Goal: Task Accomplishment & Management: Manage account settings

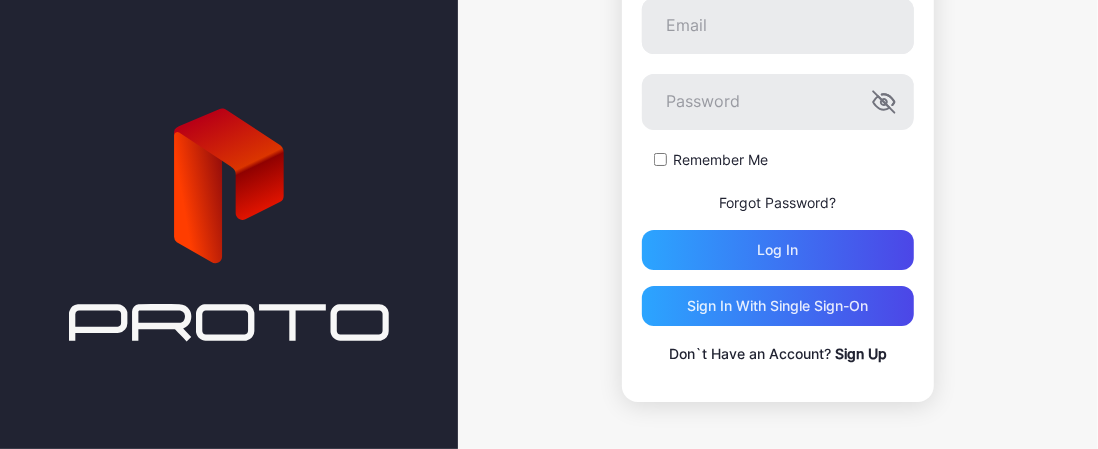
scroll to position [233, 0]
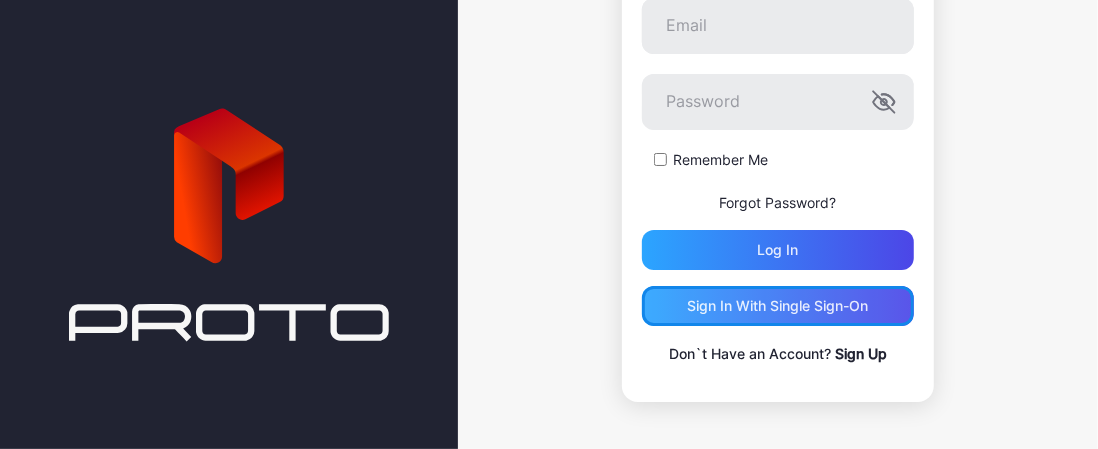
click at [795, 300] on div "Sign in With Single Sign-On" at bounding box center [777, 306] width 181 height 16
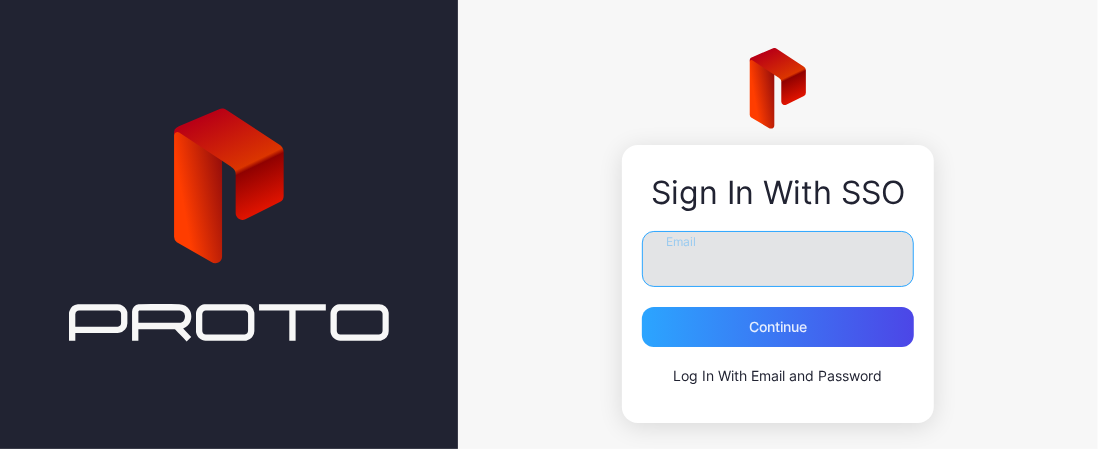
click at [732, 257] on input "Email" at bounding box center [778, 259] width 272 height 56
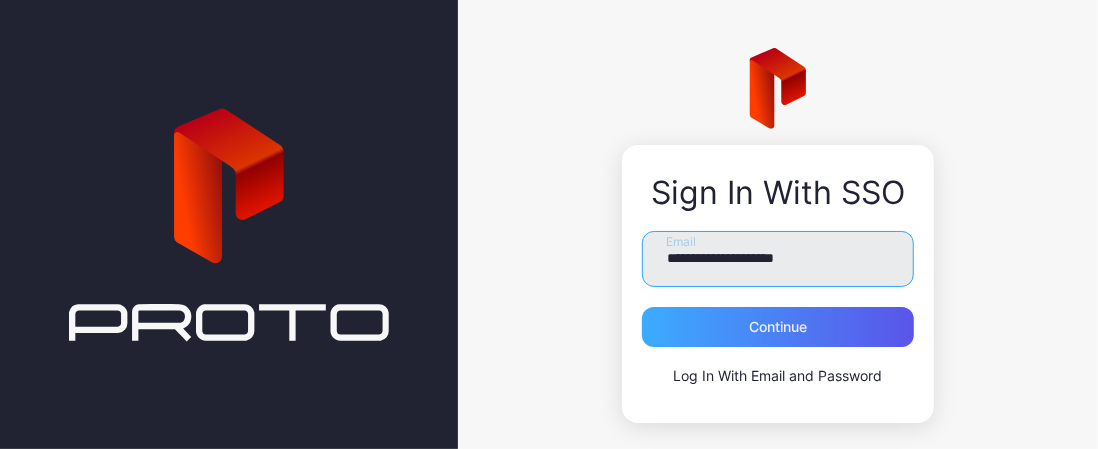
type input "**********"
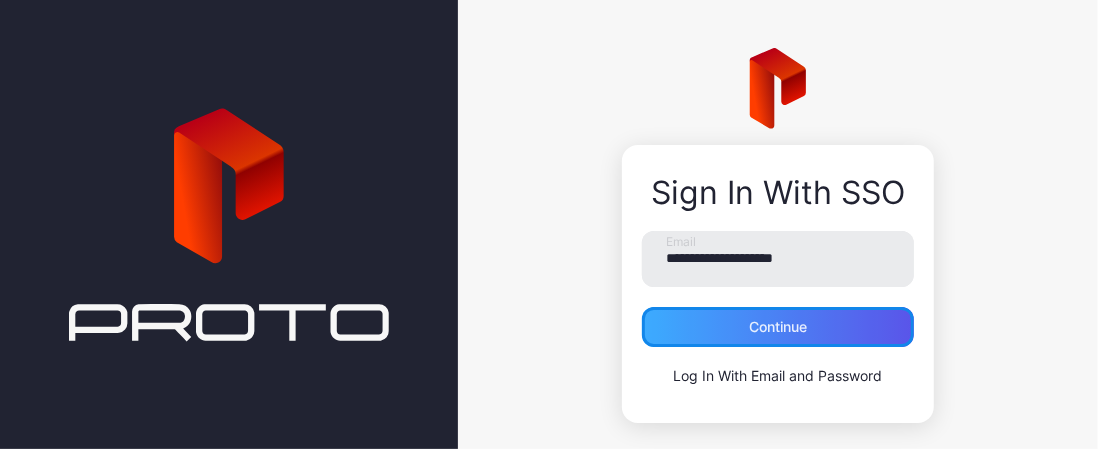
click at [744, 345] on div "Continue" at bounding box center [778, 327] width 272 height 40
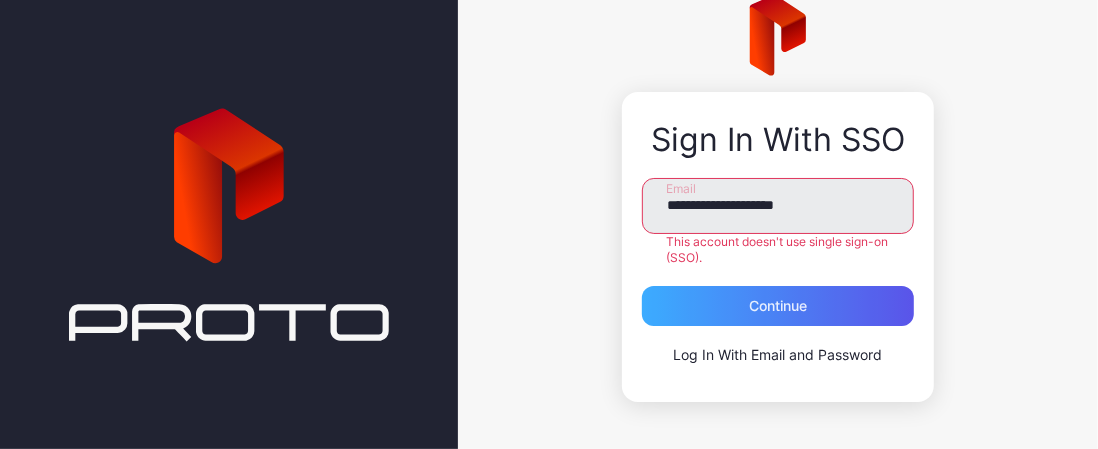
scroll to position [52, 0]
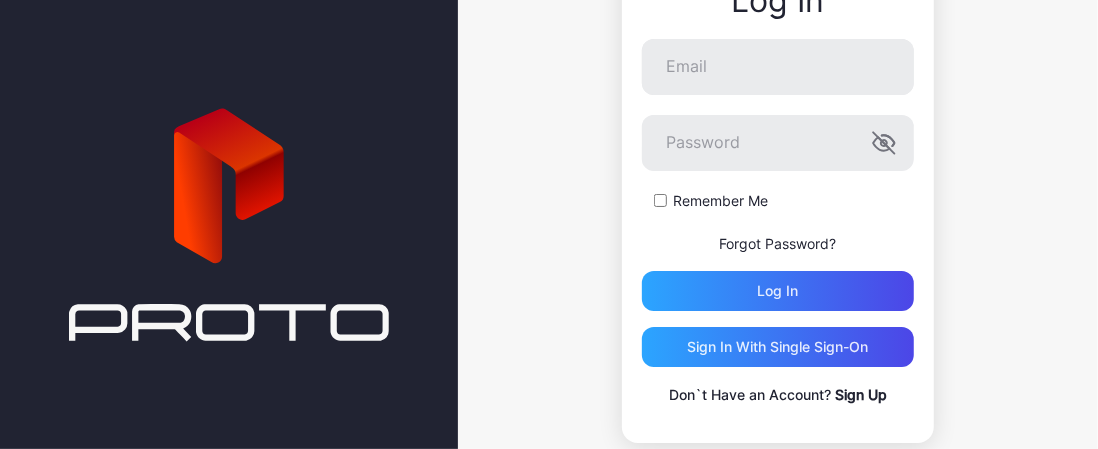
scroll to position [225, 0]
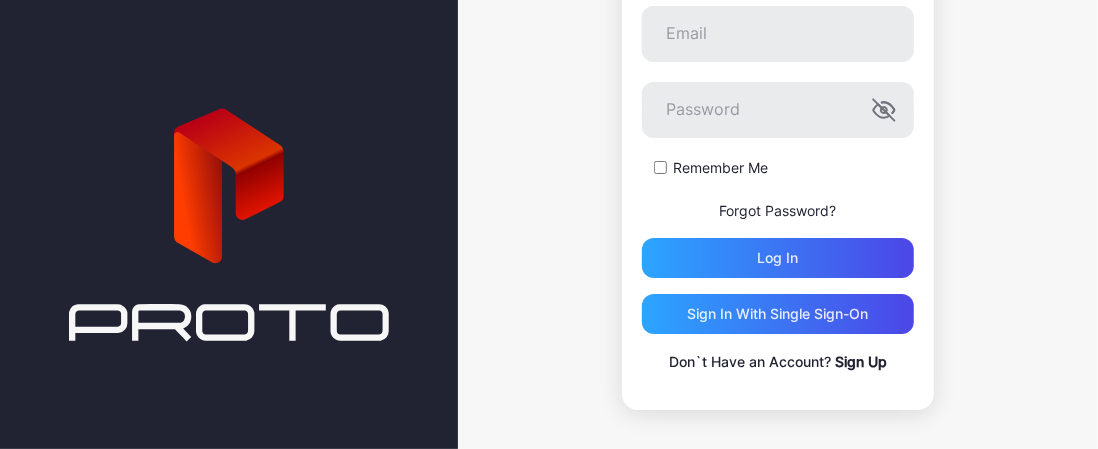
click at [840, 364] on link "Sign Up" at bounding box center [861, 361] width 52 height 17
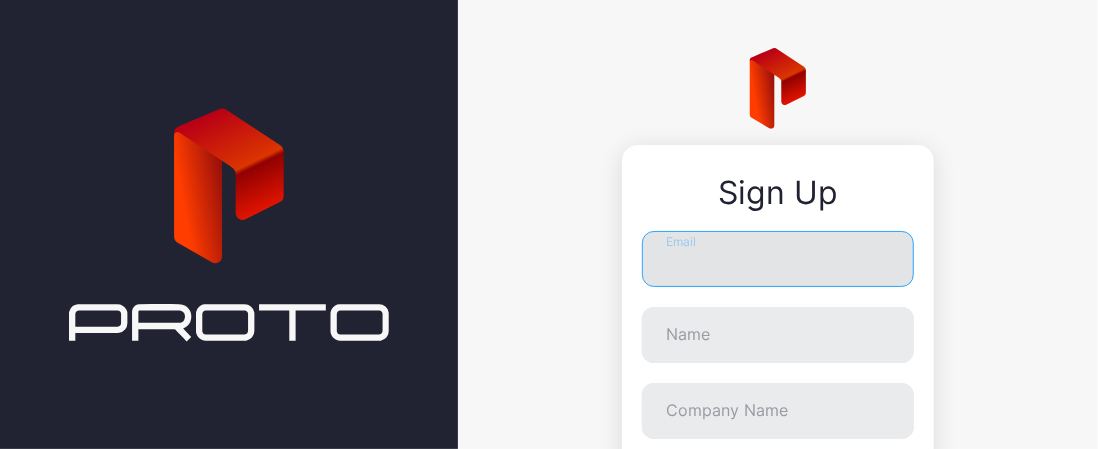
click at [771, 276] on input "Email" at bounding box center [778, 259] width 272 height 56
type input "**********"
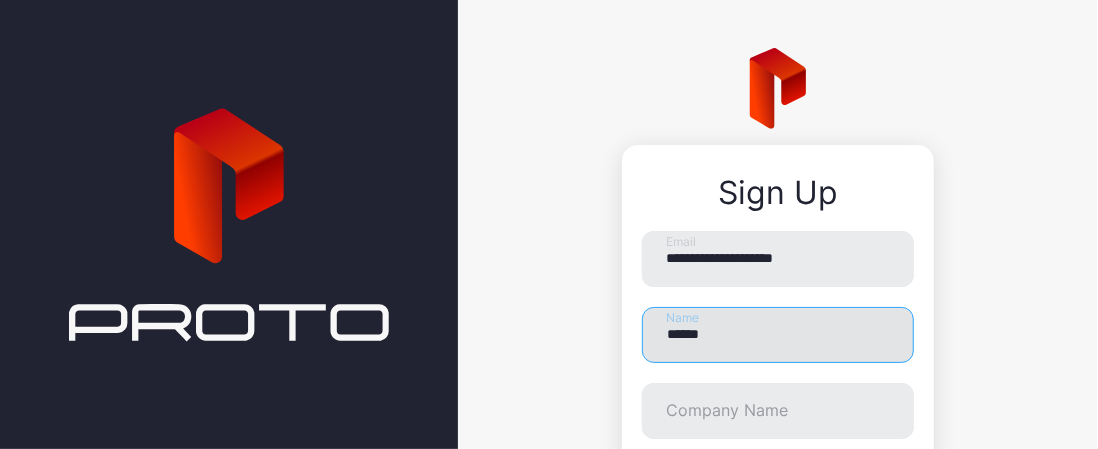
click at [745, 333] on input "******" at bounding box center [778, 335] width 272 height 56
type input "*"
type input "******"
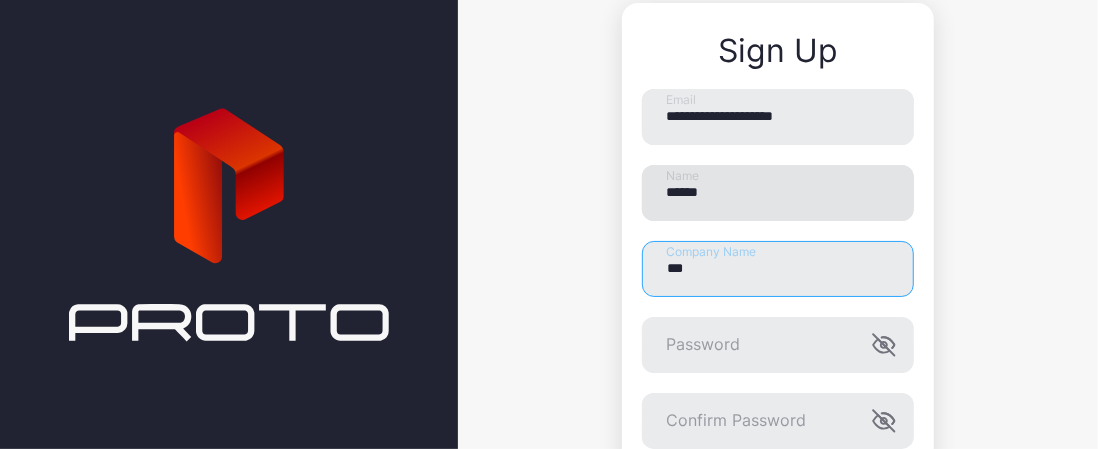
scroll to position [142, 0]
type input "***"
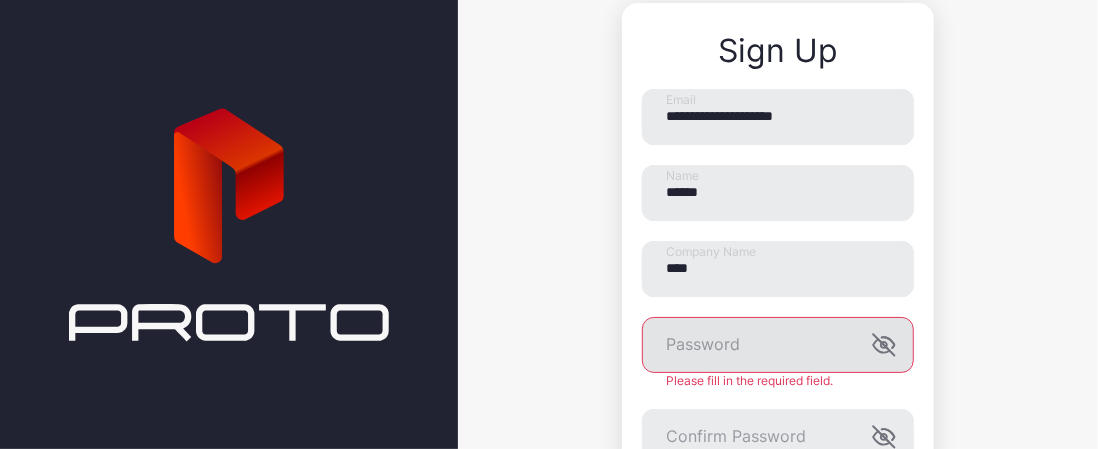
click at [872, 344] on icon "button" at bounding box center [884, 345] width 24 height 24
click at [593, 356] on div "**********" at bounding box center [778, 283] width 641 height 851
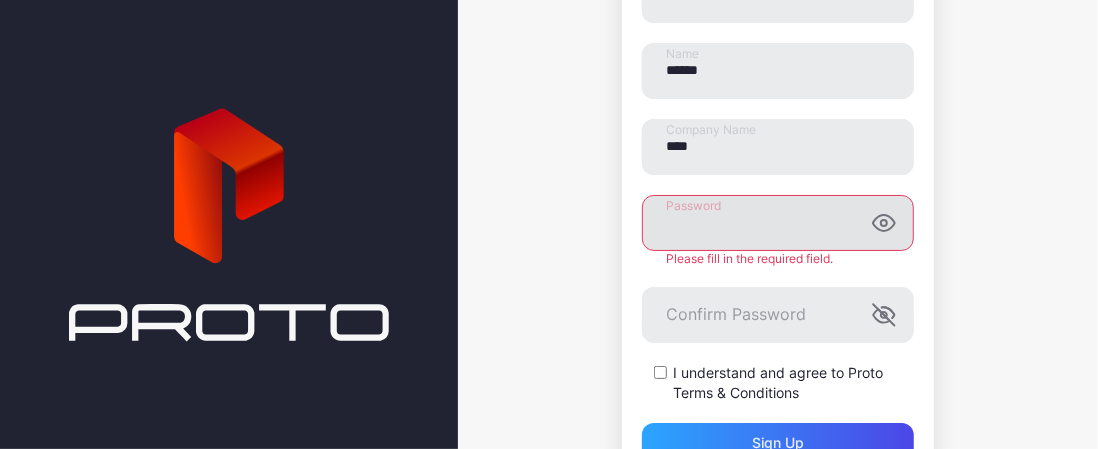
scroll to position [264, 0]
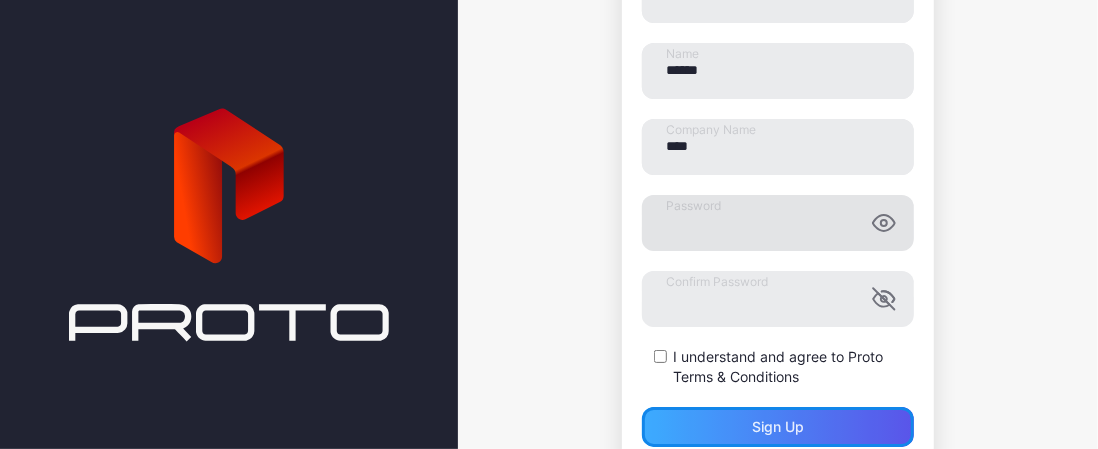
click at [752, 429] on div "Sign up" at bounding box center [778, 427] width 52 height 16
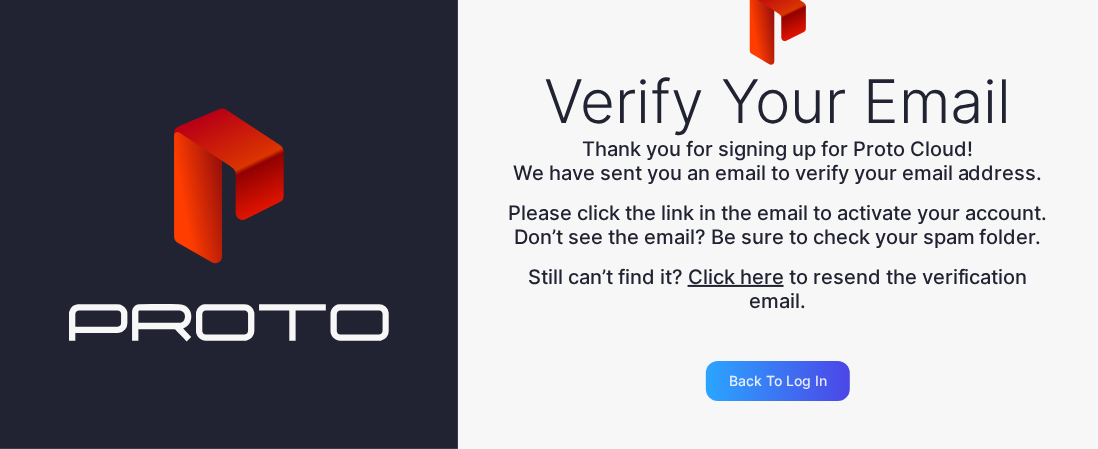
scroll to position [87, 0]
click at [747, 380] on div "Back to Log in" at bounding box center [778, 381] width 98 height 16
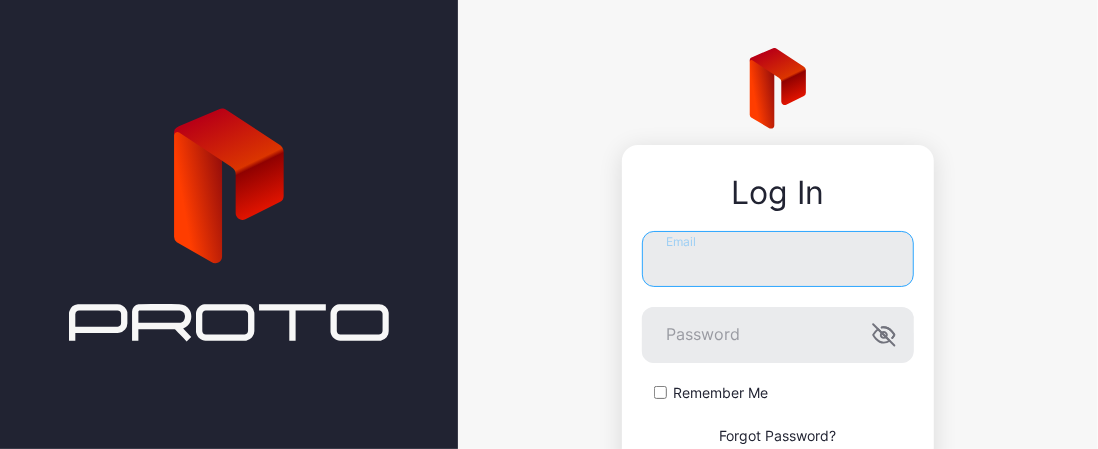
type input "**********"
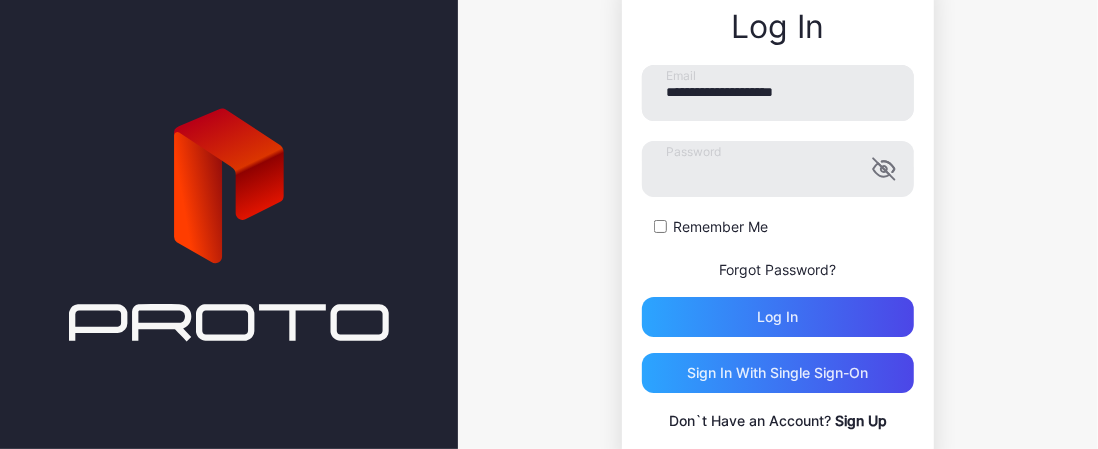
scroll to position [165, 0]
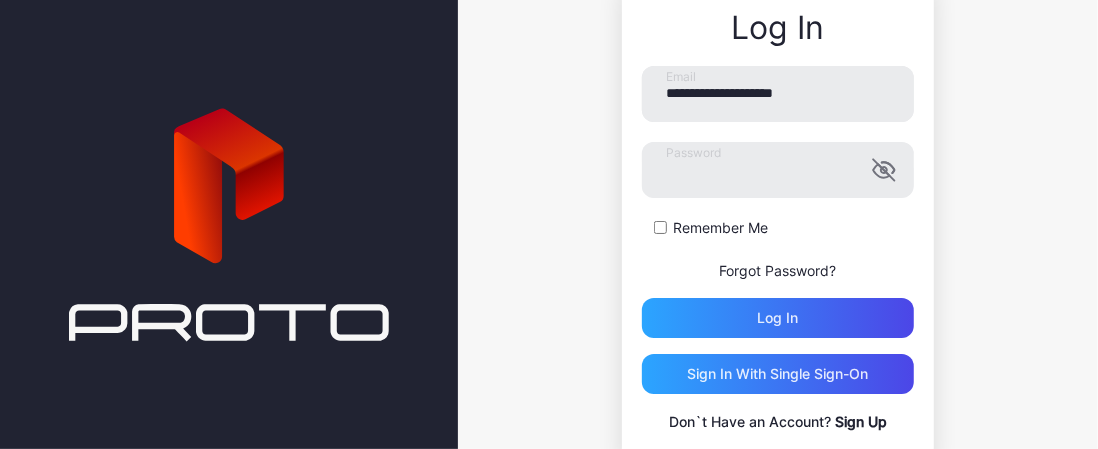
click at [673, 226] on label "Remember Me" at bounding box center [720, 228] width 95 height 20
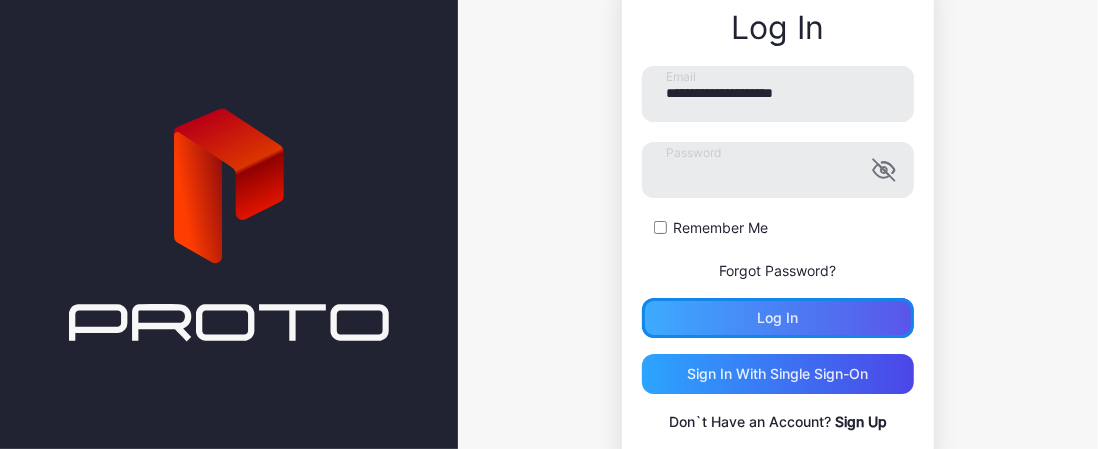
click at [757, 321] on div "Log in" at bounding box center [777, 318] width 41 height 16
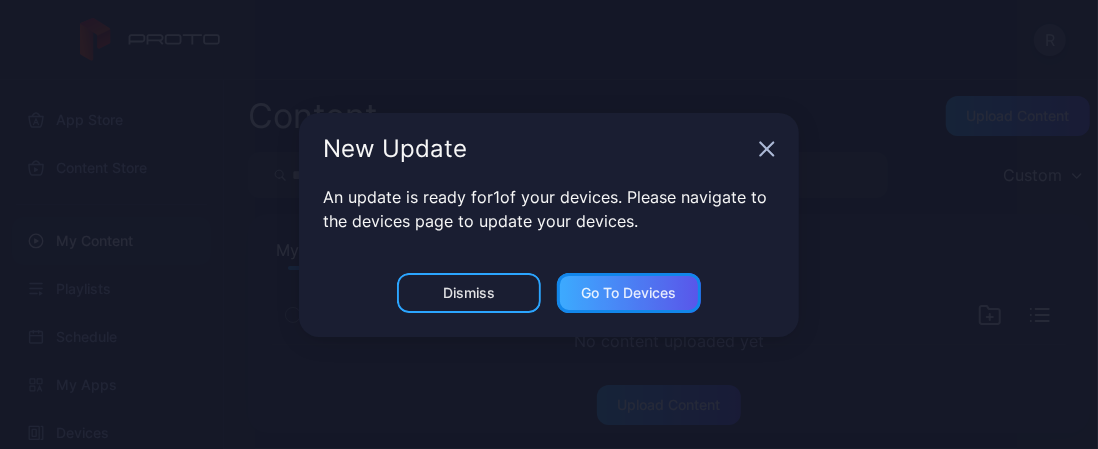
click at [627, 297] on div "Go to devices" at bounding box center [629, 293] width 95 height 16
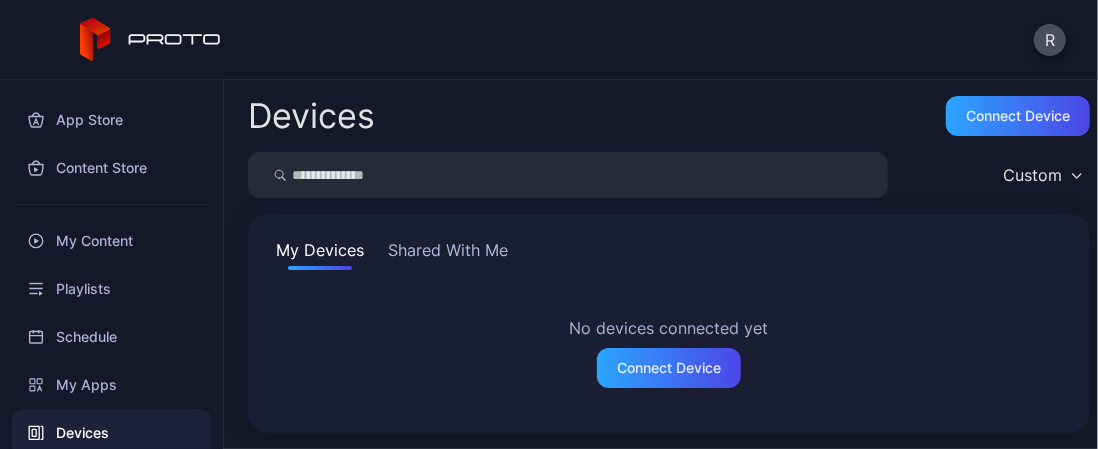
click at [460, 256] on button "Shared With Me" at bounding box center [448, 254] width 128 height 32
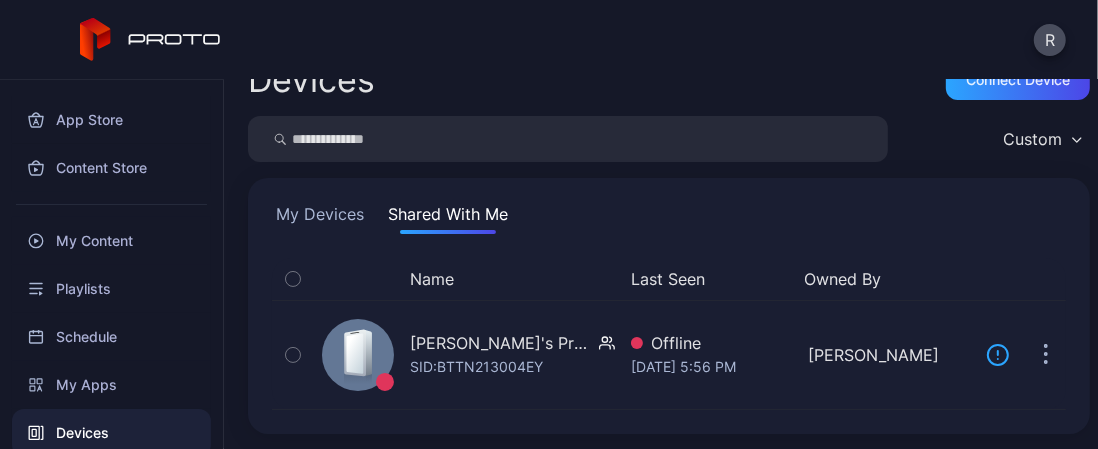
scroll to position [34, 0]
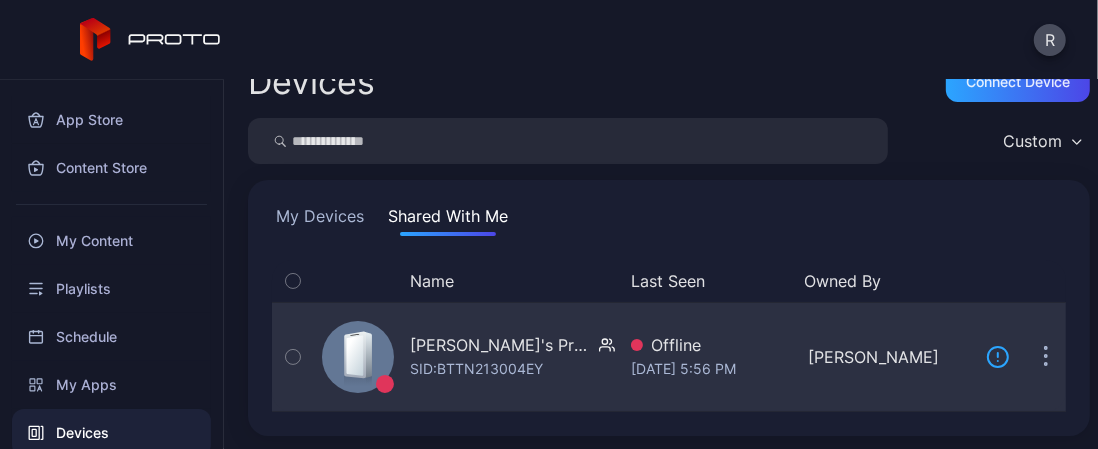
click at [486, 341] on div "Brad Collar's Proto Luma" at bounding box center [500, 345] width 181 height 24
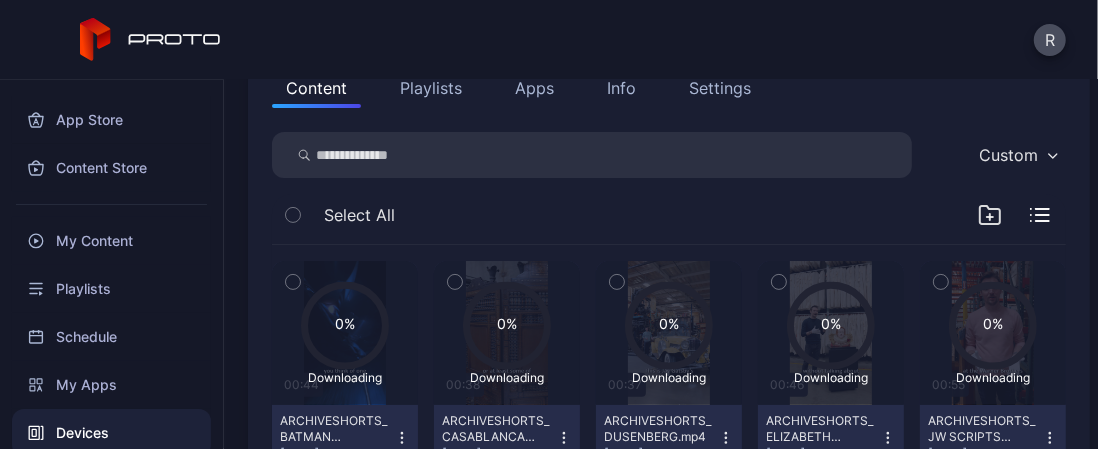
scroll to position [240, 0]
click at [434, 85] on button "Playlists" at bounding box center [431, 88] width 90 height 40
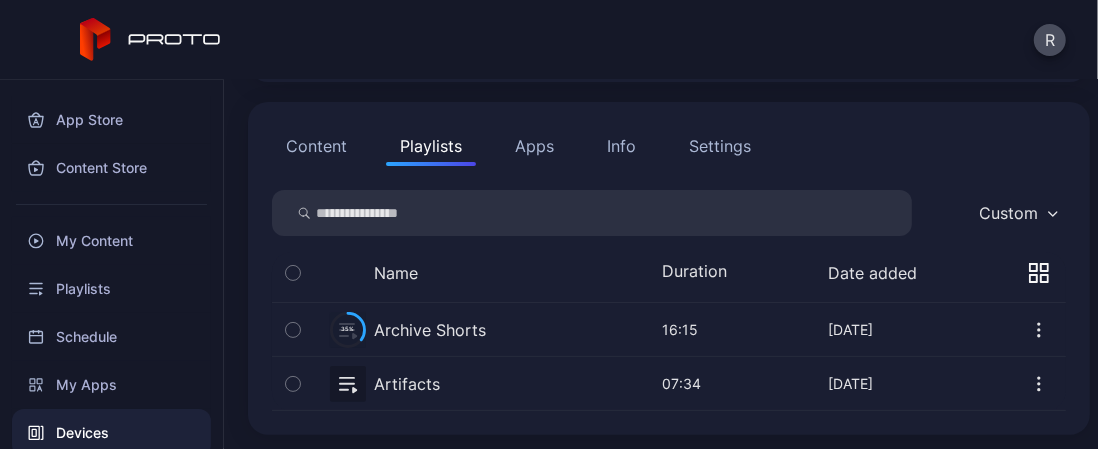
scroll to position [181, 0]
click at [416, 385] on button "button" at bounding box center [669, 384] width 794 height 53
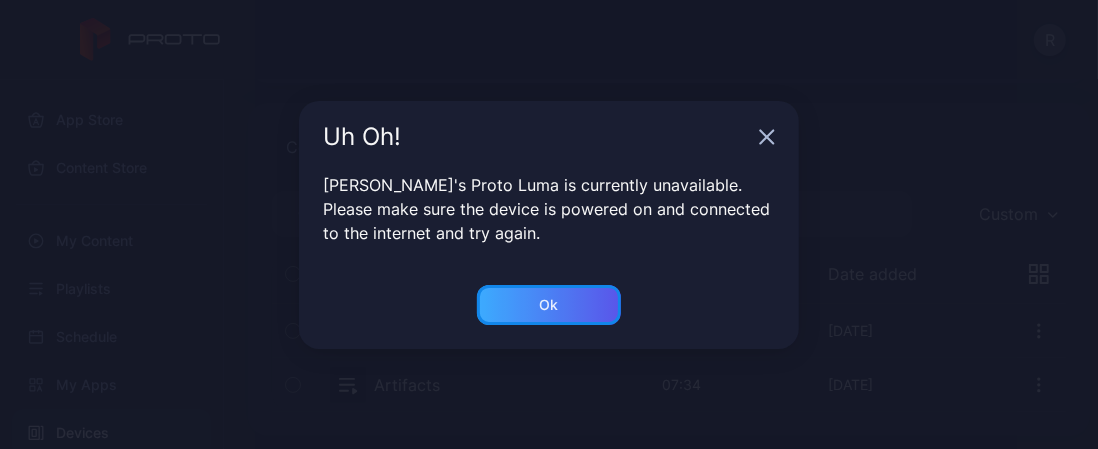
click at [556, 304] on div "Ok" at bounding box center [549, 305] width 19 height 16
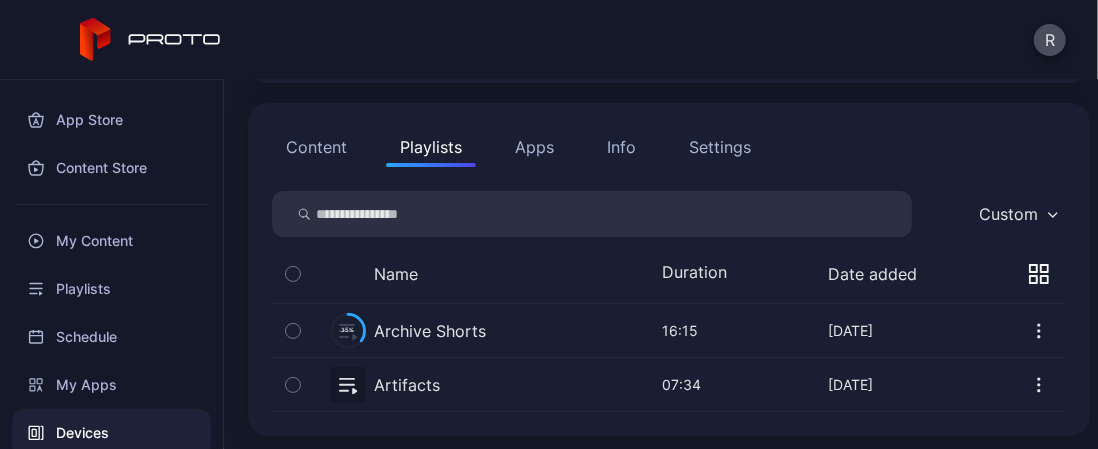
click at [538, 151] on button "Apps" at bounding box center [534, 147] width 67 height 40
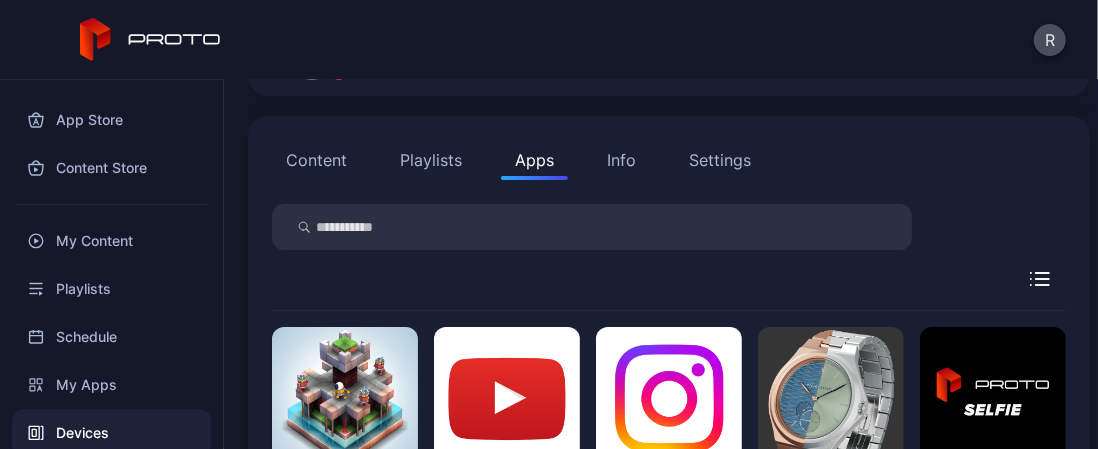
scroll to position [165, 0]
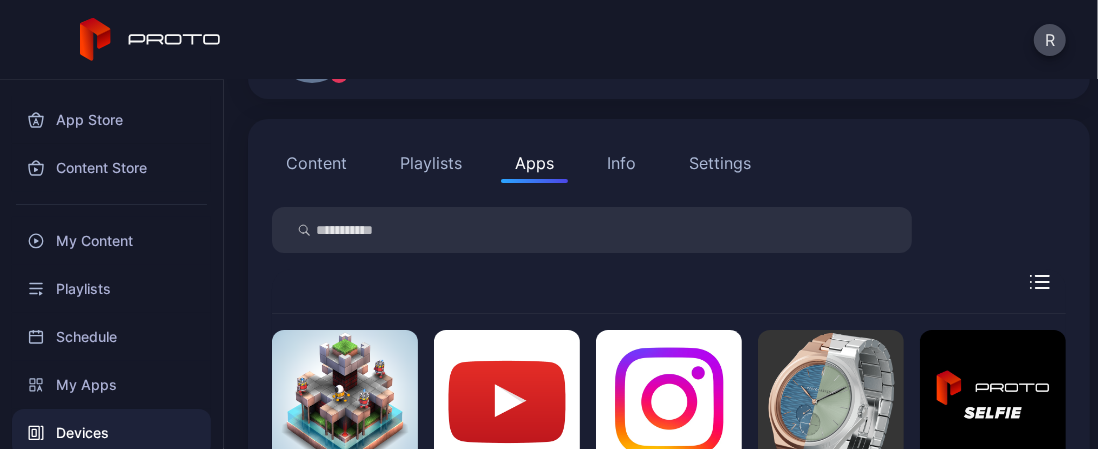
click at [436, 153] on button "Playlists" at bounding box center [431, 163] width 90 height 40
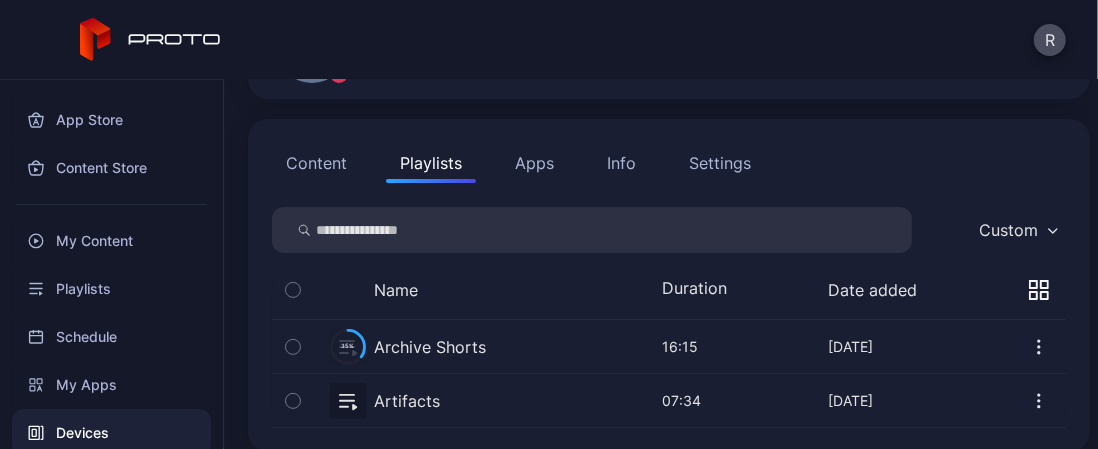
click at [327, 165] on button "Content" at bounding box center [316, 163] width 89 height 40
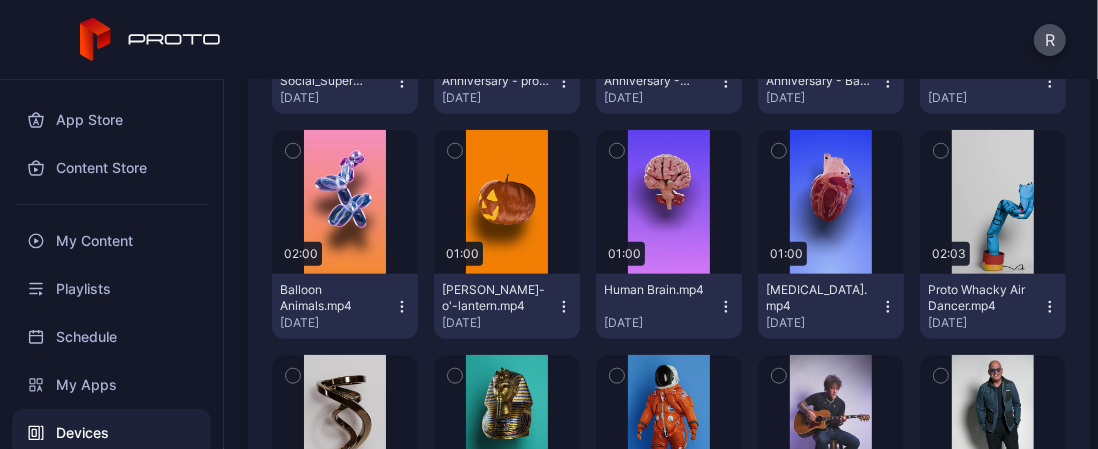
scroll to position [1046, 0]
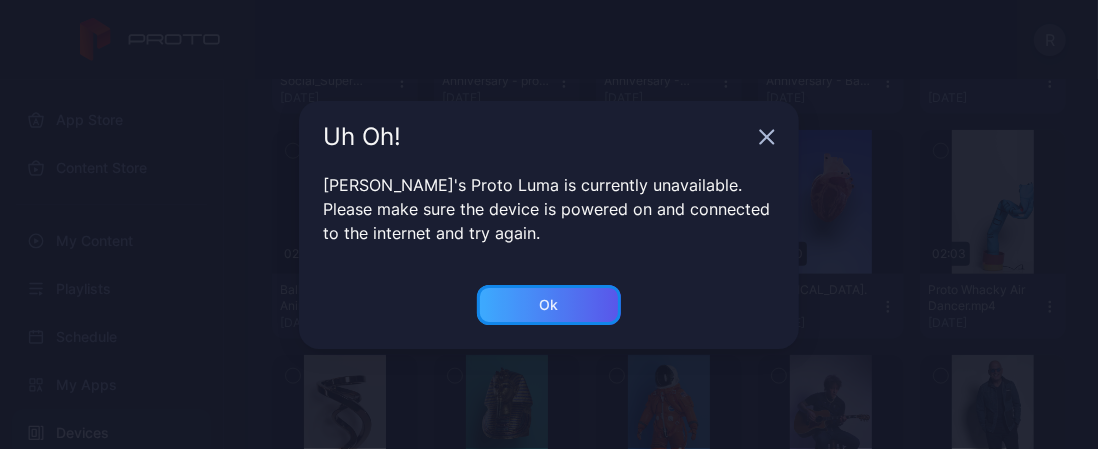
click at [580, 298] on div "Ok" at bounding box center [549, 305] width 144 height 40
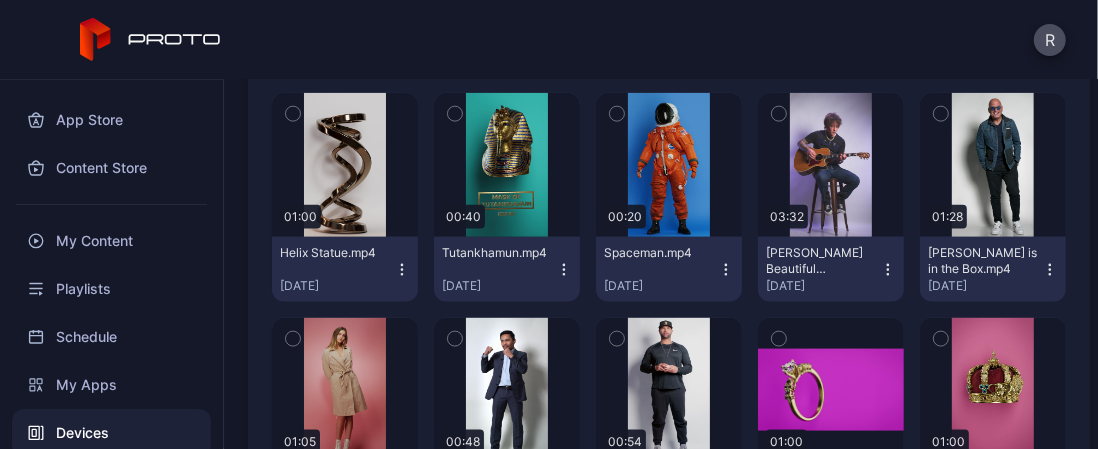
scroll to position [1353, 0]
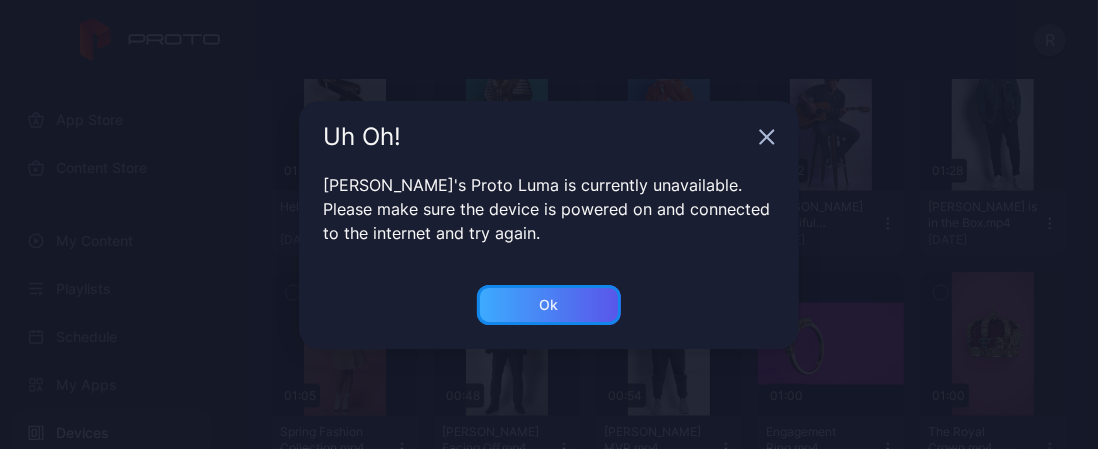
click at [580, 308] on div "Ok" at bounding box center [549, 305] width 144 height 40
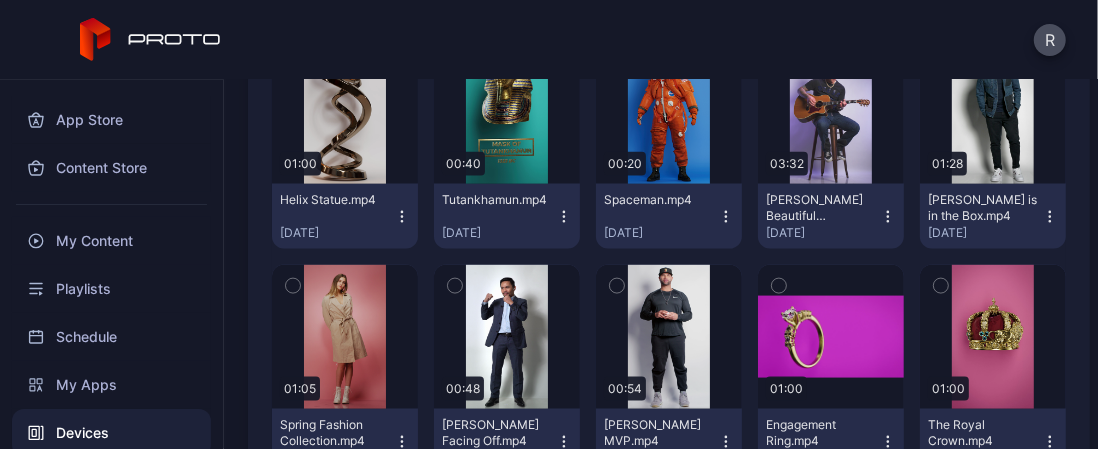
scroll to position [1361, 0]
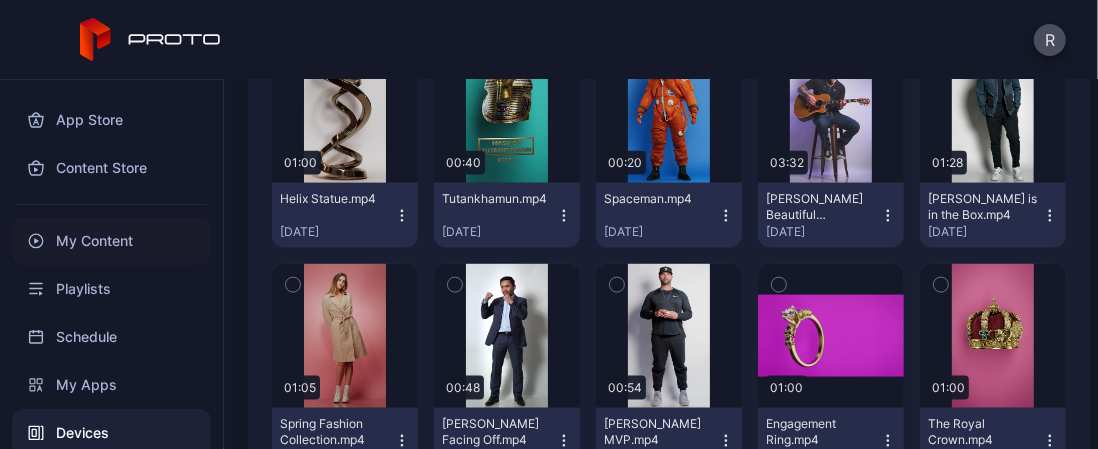
click at [106, 236] on div "My Content" at bounding box center [111, 241] width 199 height 48
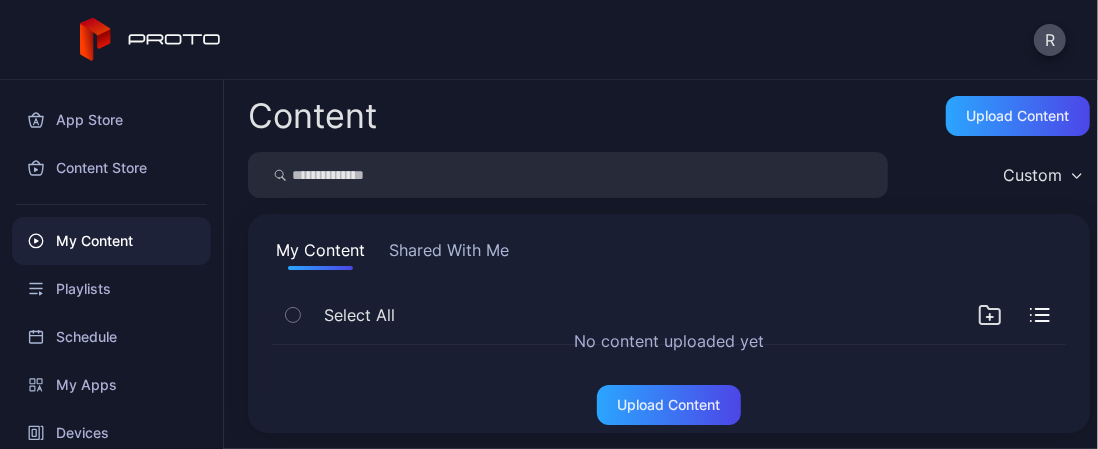
click at [440, 245] on button "Shared With Me" at bounding box center [449, 254] width 128 height 32
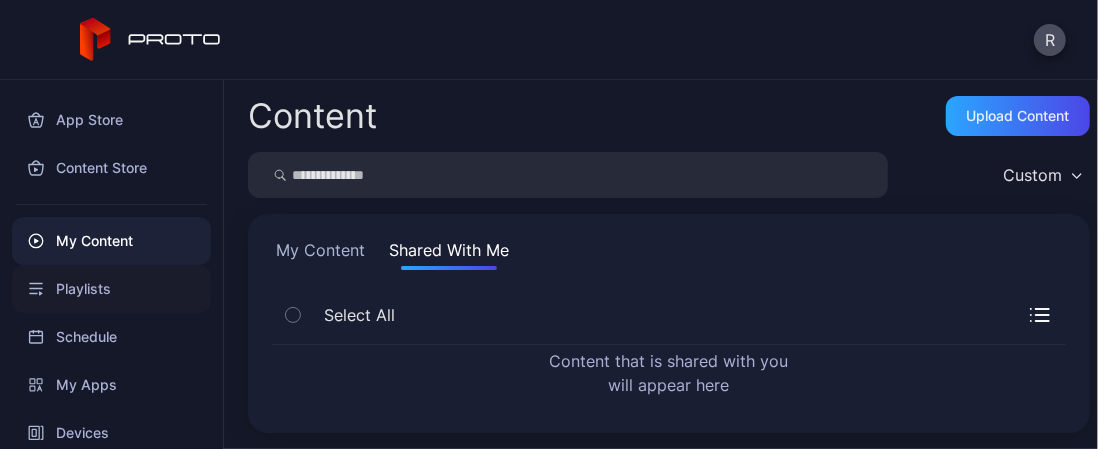
click at [62, 288] on div "Playlists" at bounding box center [111, 289] width 199 height 48
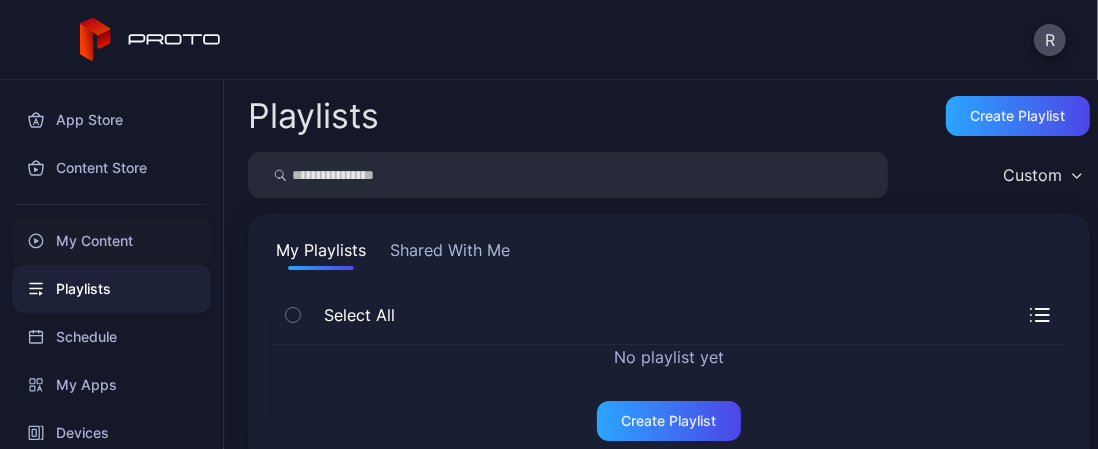
click at [106, 239] on div "My Content" at bounding box center [111, 241] width 199 height 48
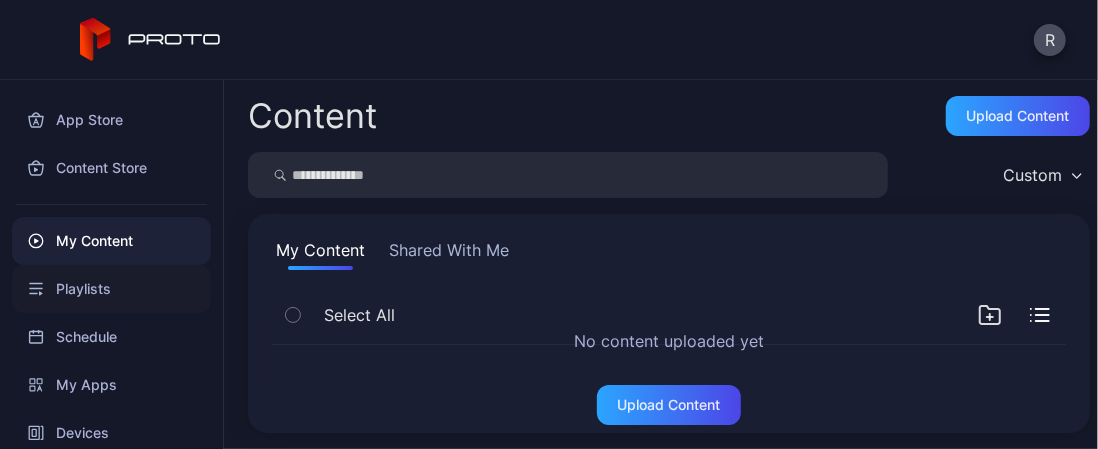
click at [95, 293] on div "Playlists" at bounding box center [111, 289] width 199 height 48
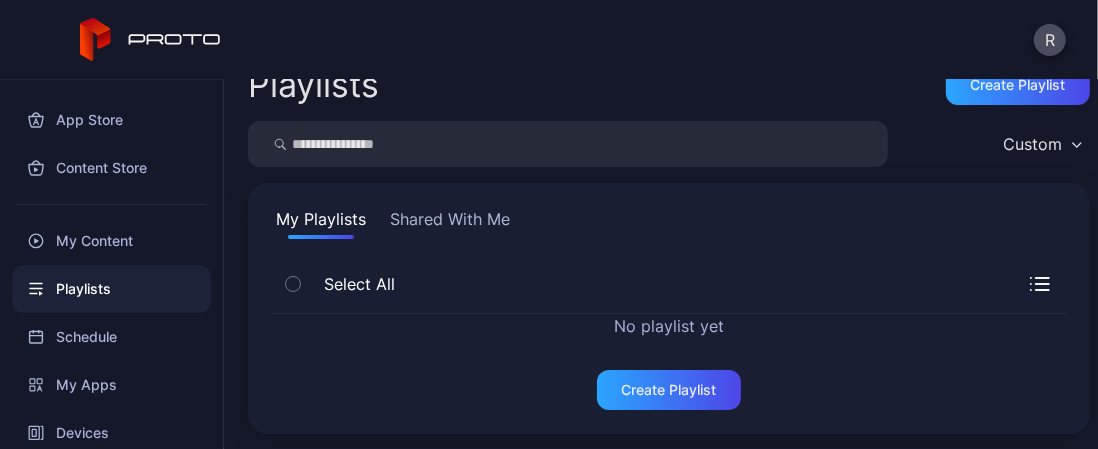
scroll to position [30, 0]
click at [112, 241] on div "My Content" at bounding box center [111, 241] width 199 height 48
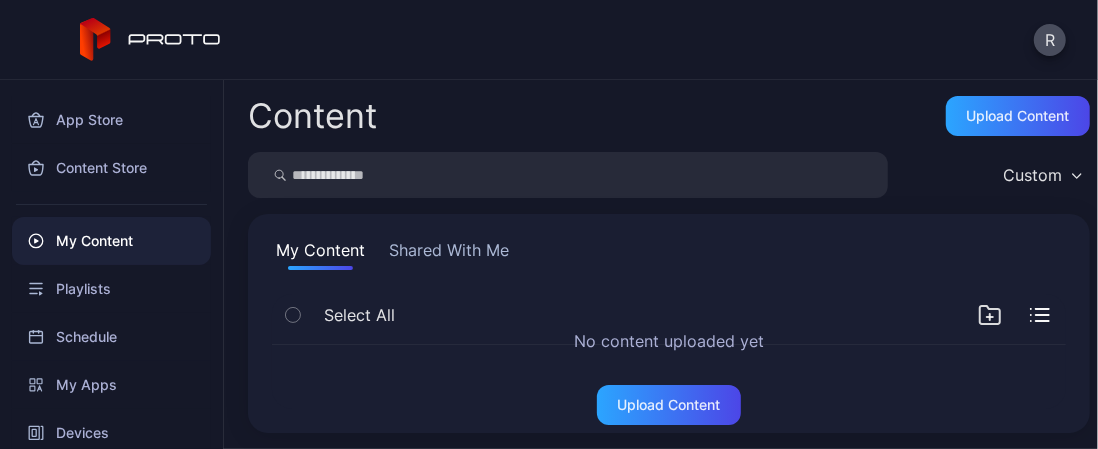
click at [482, 252] on button "Shared With Me" at bounding box center [449, 254] width 128 height 32
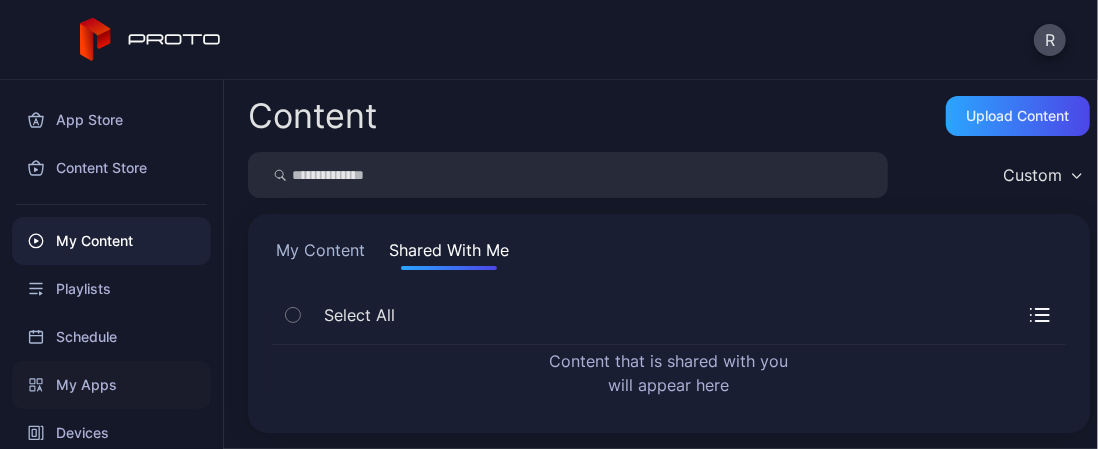
scroll to position [147, 0]
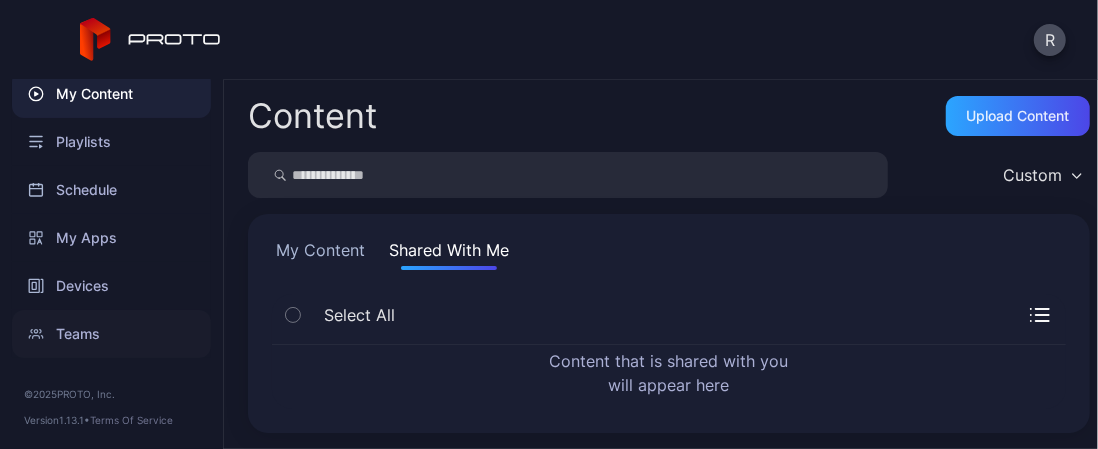
click at [64, 333] on div "Teams" at bounding box center [111, 334] width 199 height 48
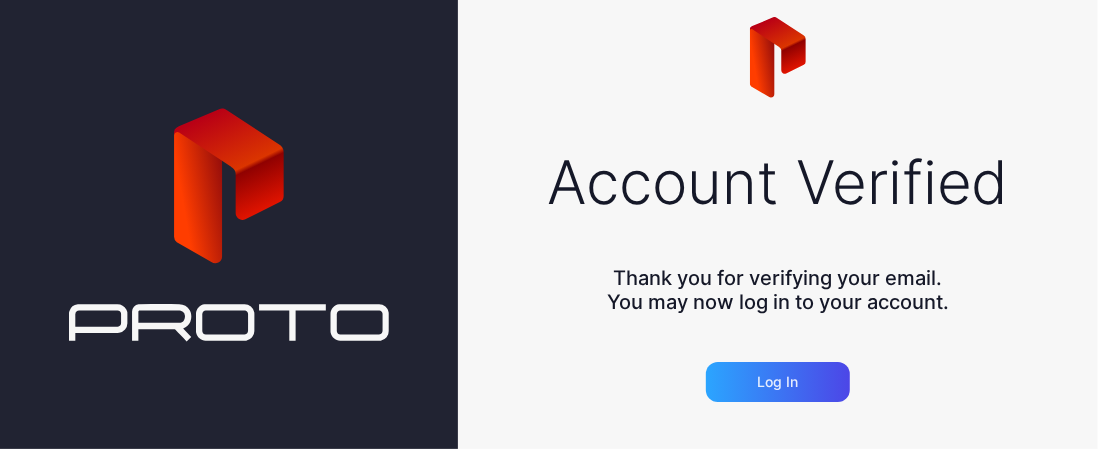
scroll to position [30, 0]
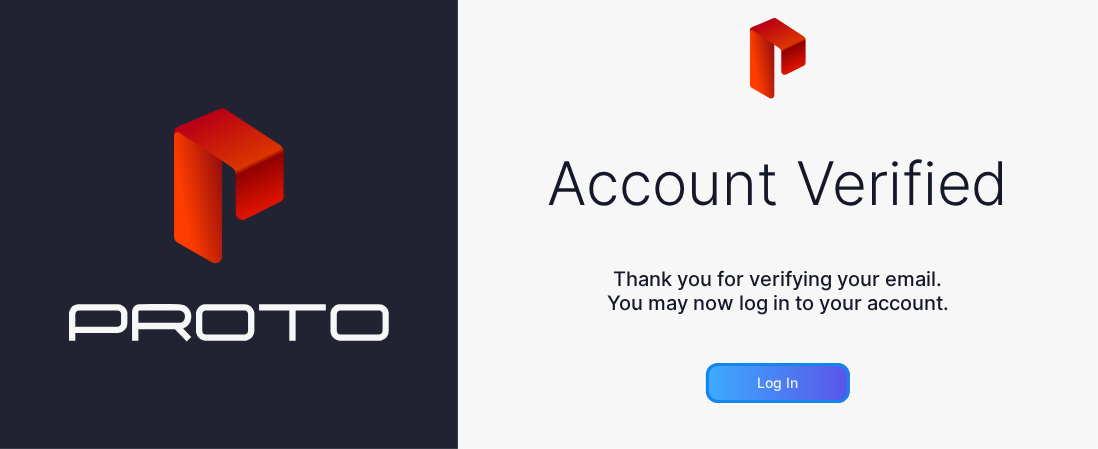
click at [769, 388] on div "Log in" at bounding box center [777, 383] width 41 height 16
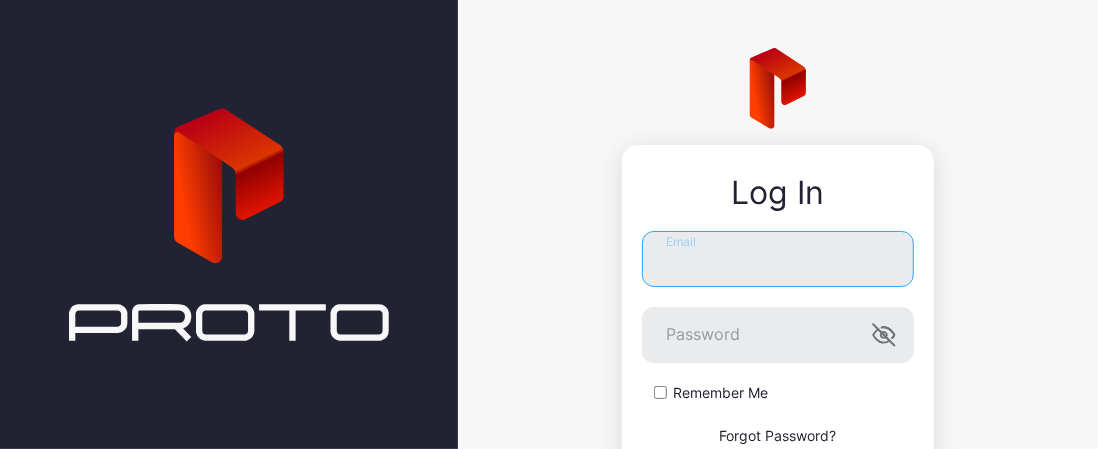
type input "**********"
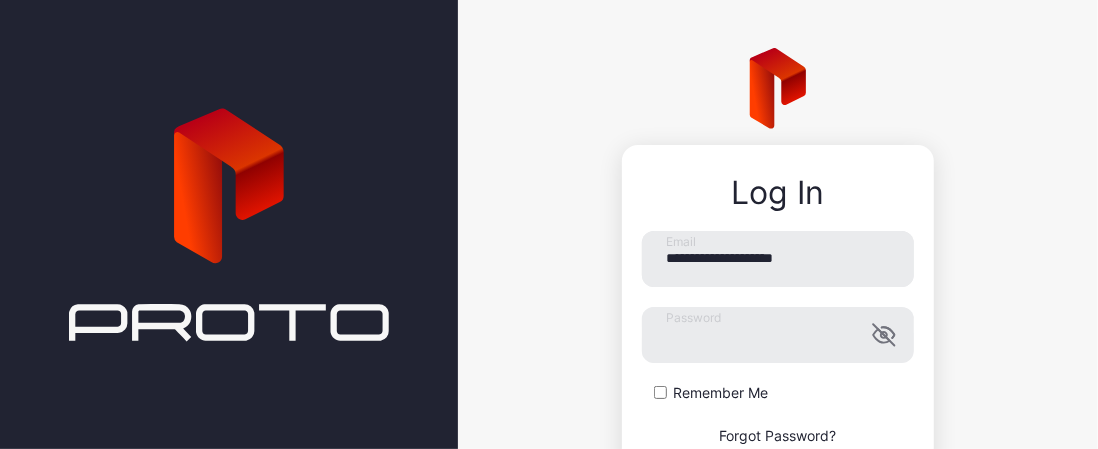
click at [718, 402] on label "Remember Me" at bounding box center [720, 393] width 95 height 20
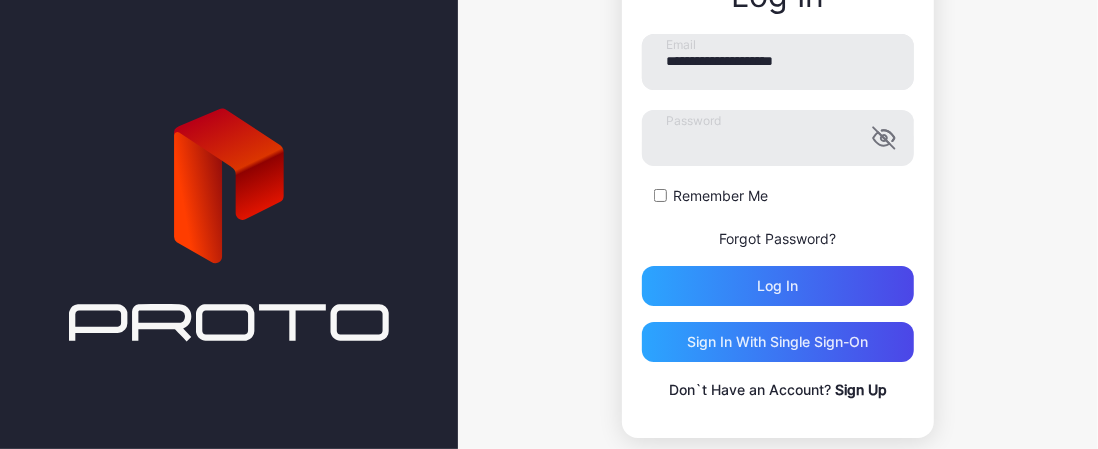
scroll to position [193, 0]
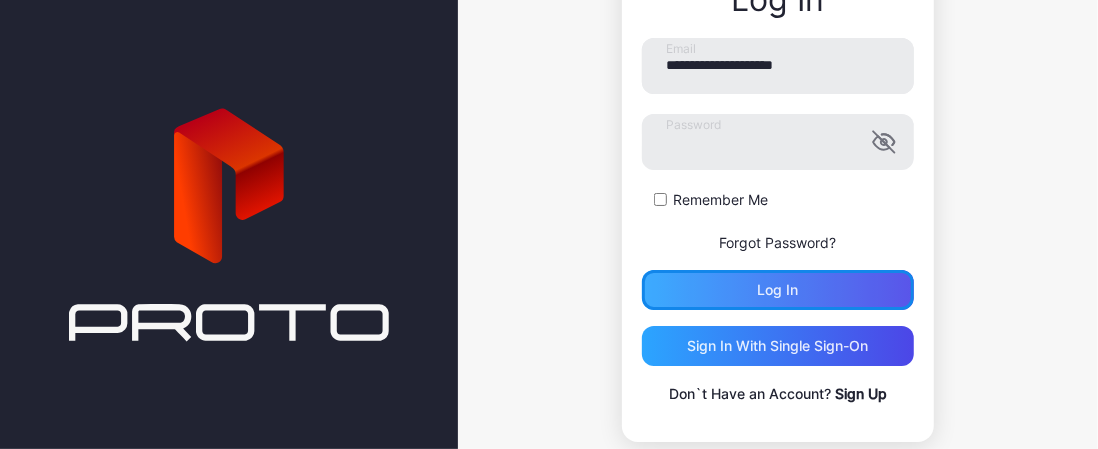
click at [803, 293] on div "Log in" at bounding box center [778, 290] width 272 height 40
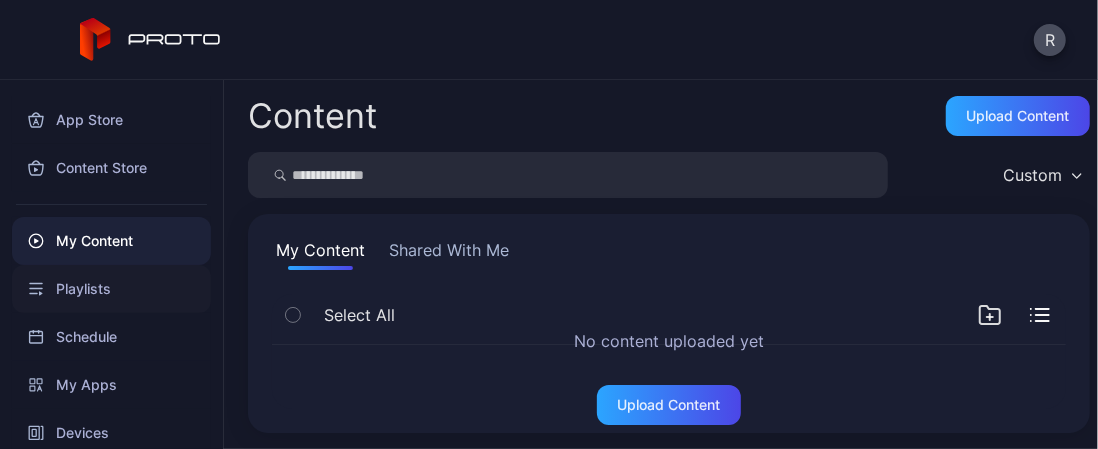
click at [138, 295] on div "Playlists" at bounding box center [111, 289] width 199 height 48
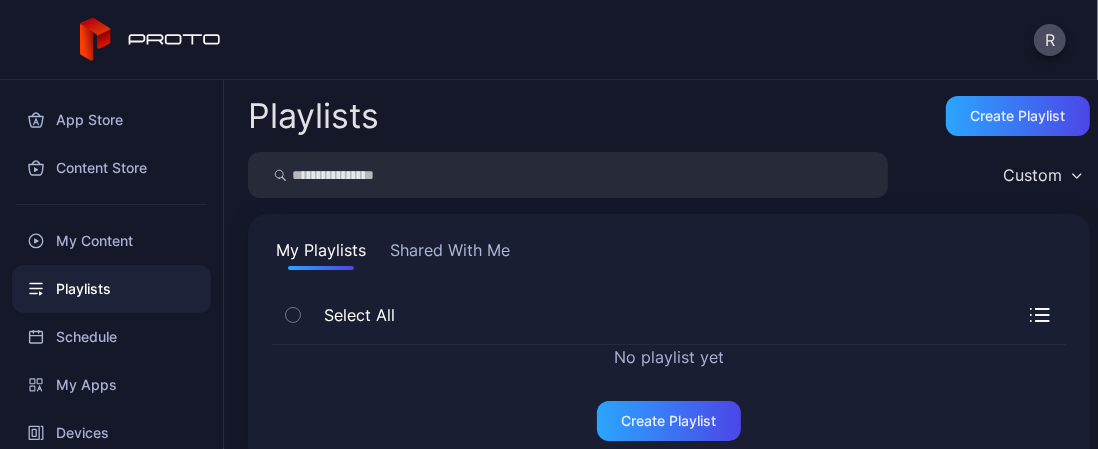
click at [1027, 182] on div "Custom" at bounding box center [1032, 175] width 59 height 20
click at [768, 130] on div "Playlists Create Playlist" at bounding box center [669, 116] width 842 height 40
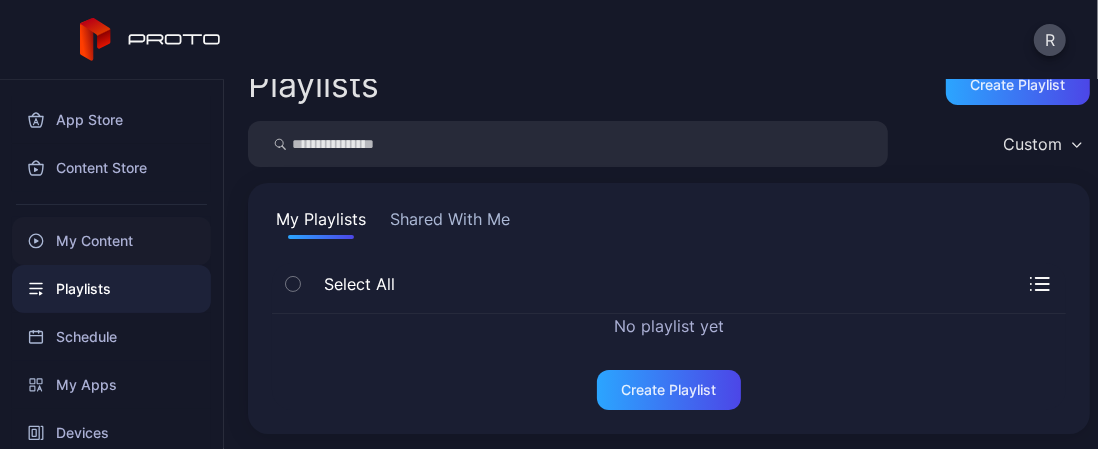
click at [106, 231] on div "My Content" at bounding box center [111, 241] width 199 height 48
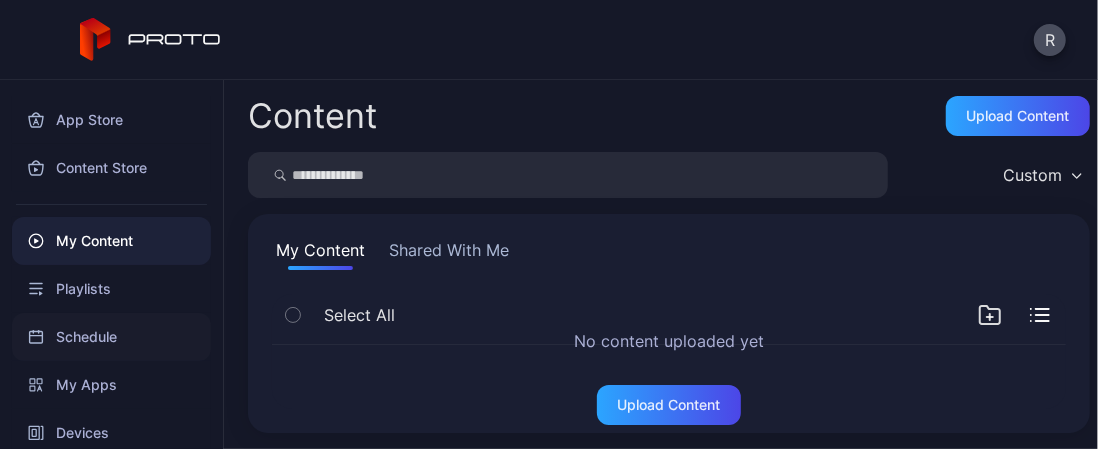
click at [94, 335] on div "Schedule" at bounding box center [111, 337] width 199 height 48
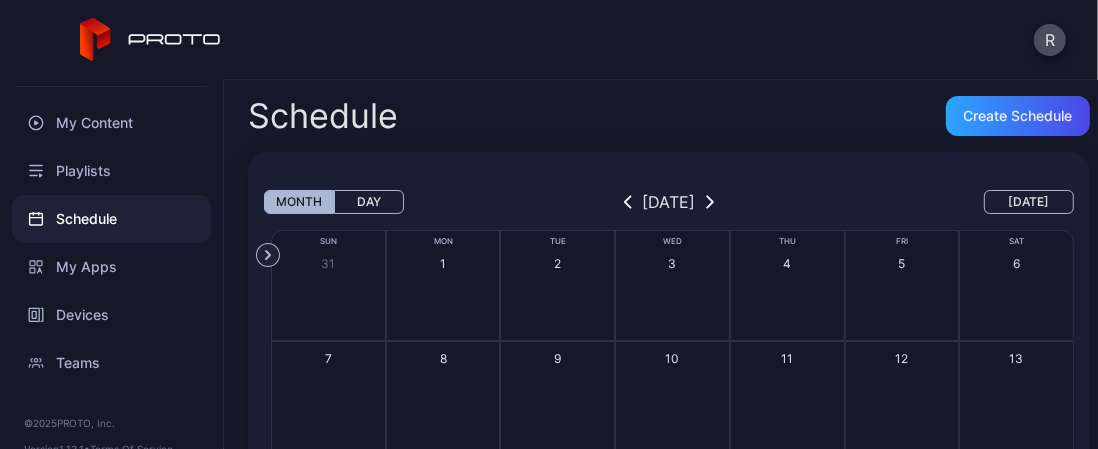
scroll to position [147, 0]
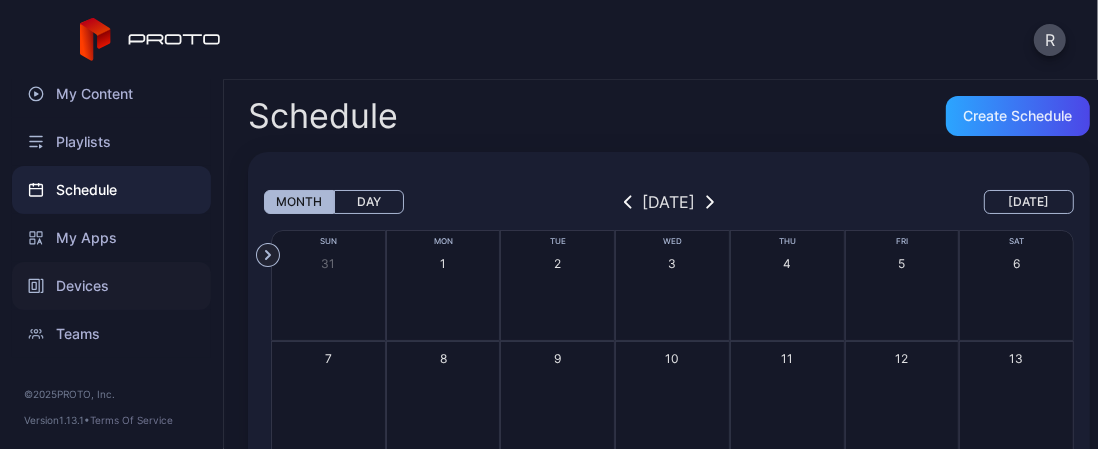
click at [96, 283] on div "Devices" at bounding box center [111, 286] width 199 height 48
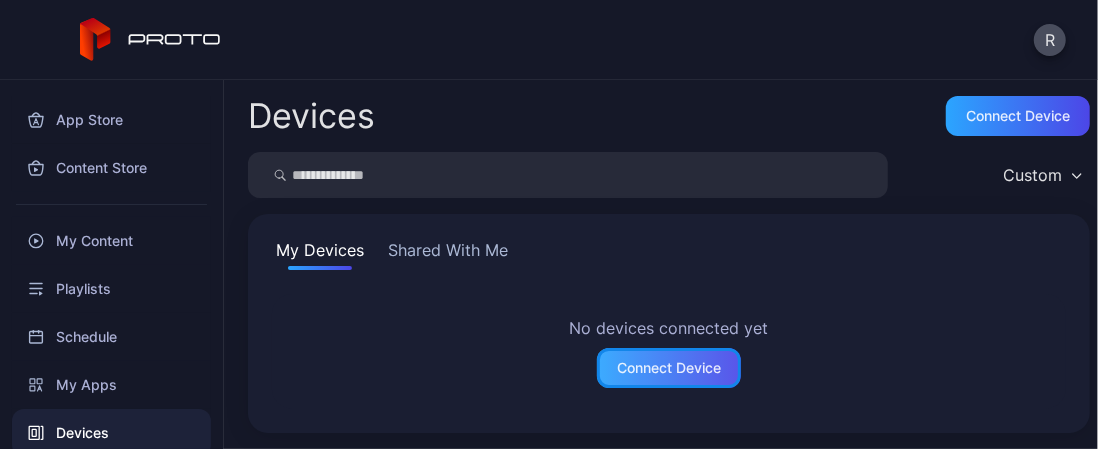
click at [658, 365] on div "Connect Device" at bounding box center [669, 368] width 104 height 16
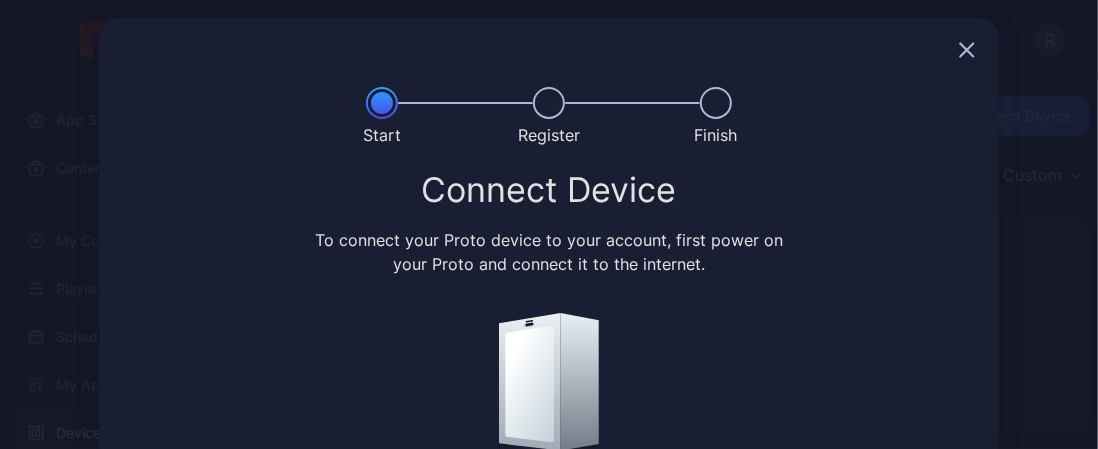
scroll to position [1, 0]
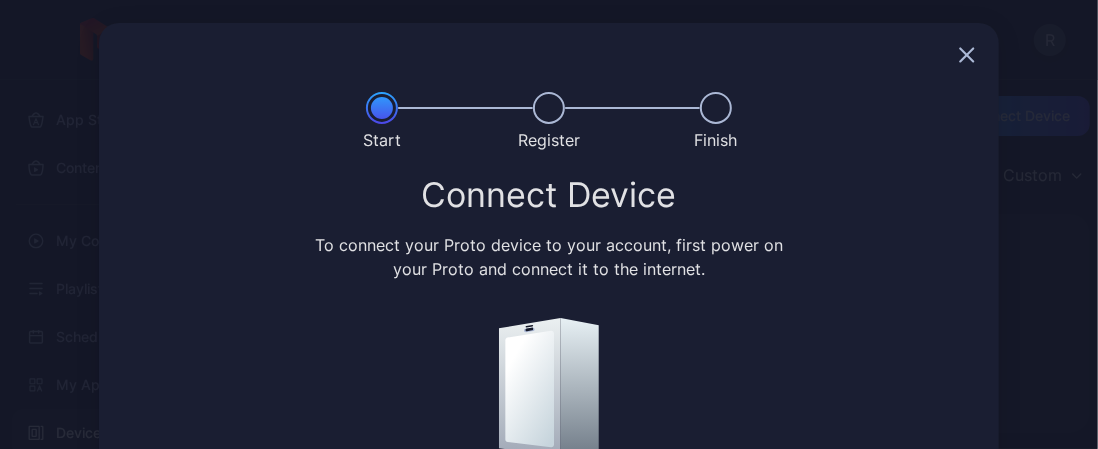
click at [959, 53] on icon "button" at bounding box center [967, 55] width 16 height 16
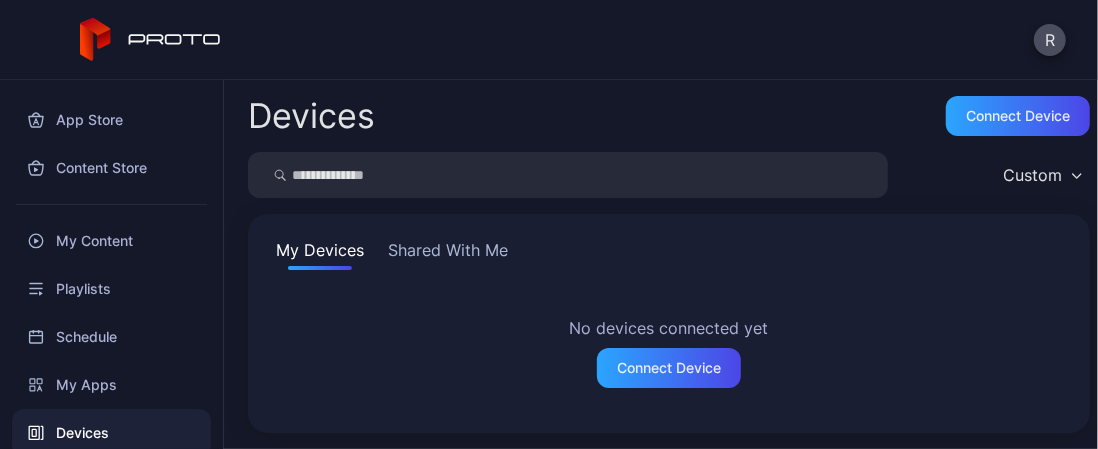
click at [806, 89] on div "Devices Connect device Custom My Devices Shared With Me No devices connected ye…" at bounding box center [661, 264] width 874 height 369
click at [808, 90] on div "Devices Connect device Custom My Devices Shared With Me No devices connected ye…" at bounding box center [661, 264] width 874 height 369
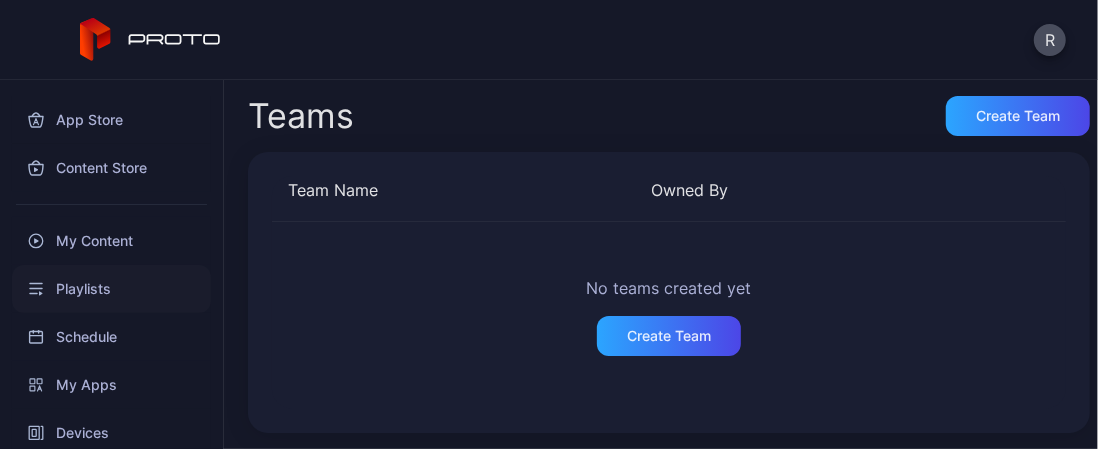
click at [88, 289] on div "Playlists" at bounding box center [111, 289] width 199 height 48
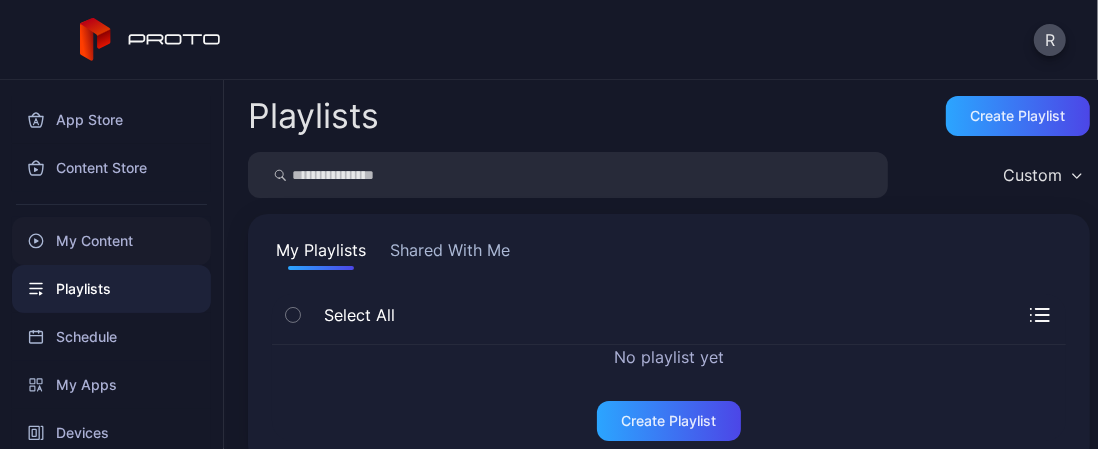
click at [95, 252] on div "My Content" at bounding box center [111, 241] width 199 height 48
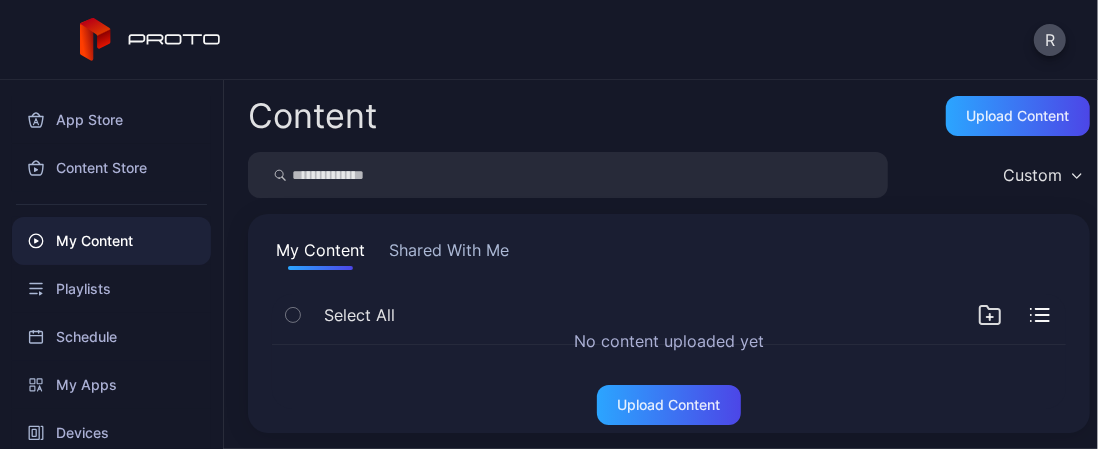
click at [505, 249] on button "Shared With Me" at bounding box center [449, 254] width 128 height 32
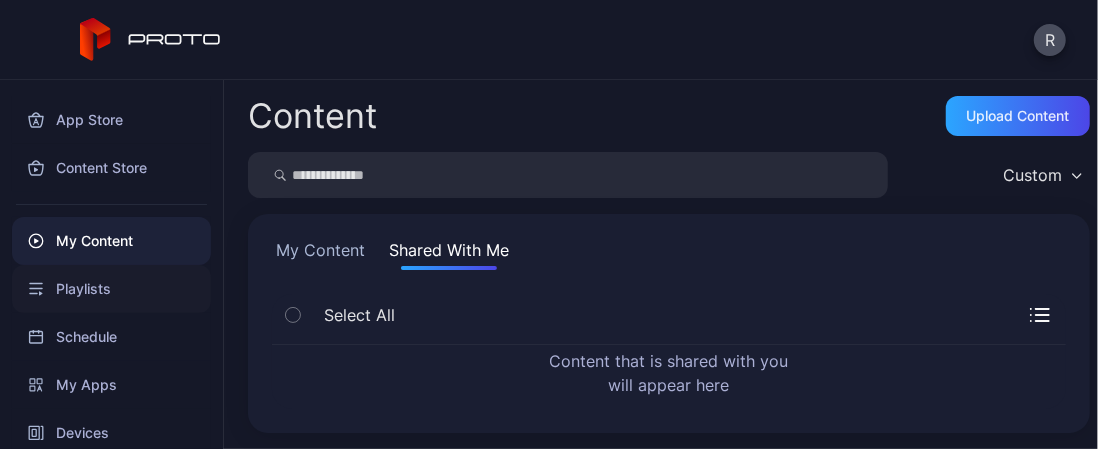
click at [106, 287] on div "Playlists" at bounding box center [111, 289] width 199 height 48
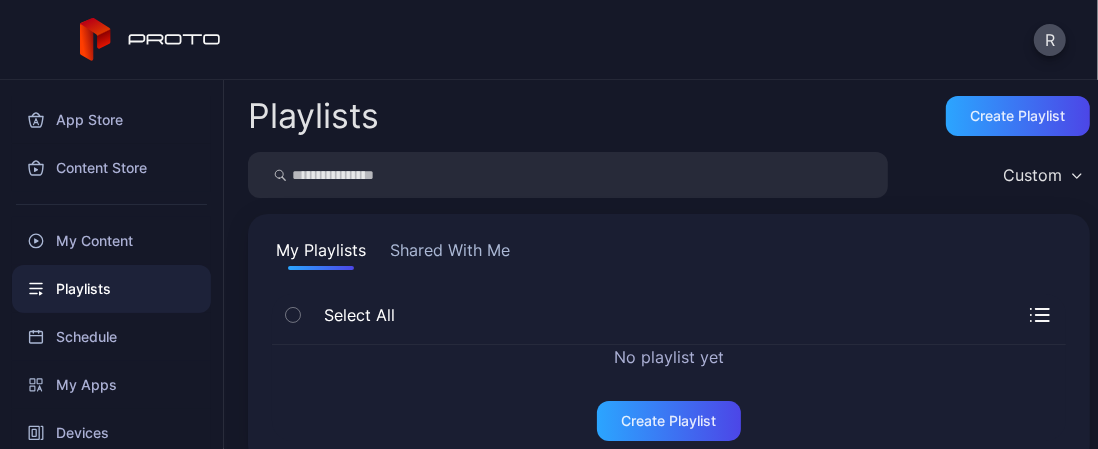
click at [455, 258] on button "Shared With Me" at bounding box center [450, 254] width 128 height 32
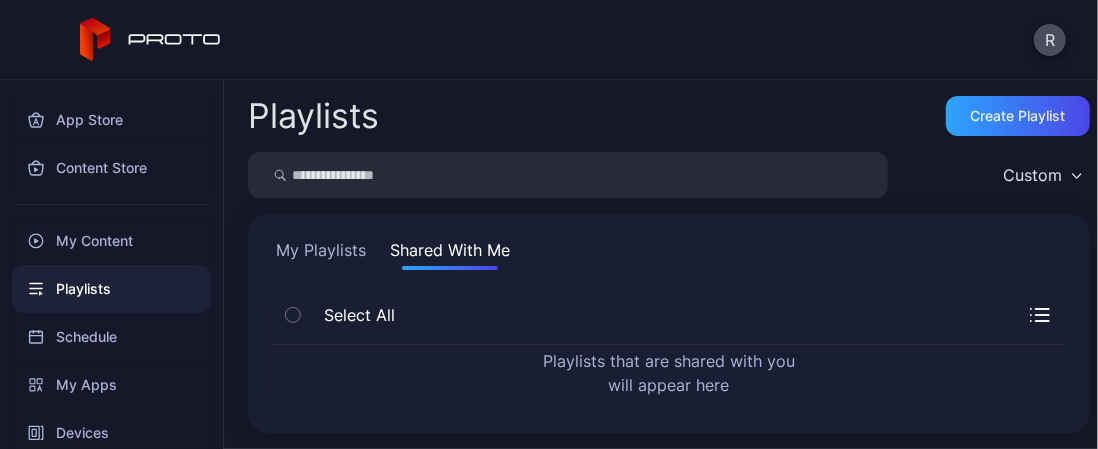
click at [96, 287] on div "Playlists" at bounding box center [111, 289] width 199 height 48
click at [1010, 173] on div "Custom" at bounding box center [1032, 175] width 59 height 20
click at [786, 124] on div "Playlists Create Playlist" at bounding box center [669, 116] width 842 height 40
click at [622, 178] on input "search" at bounding box center [568, 175] width 640 height 46
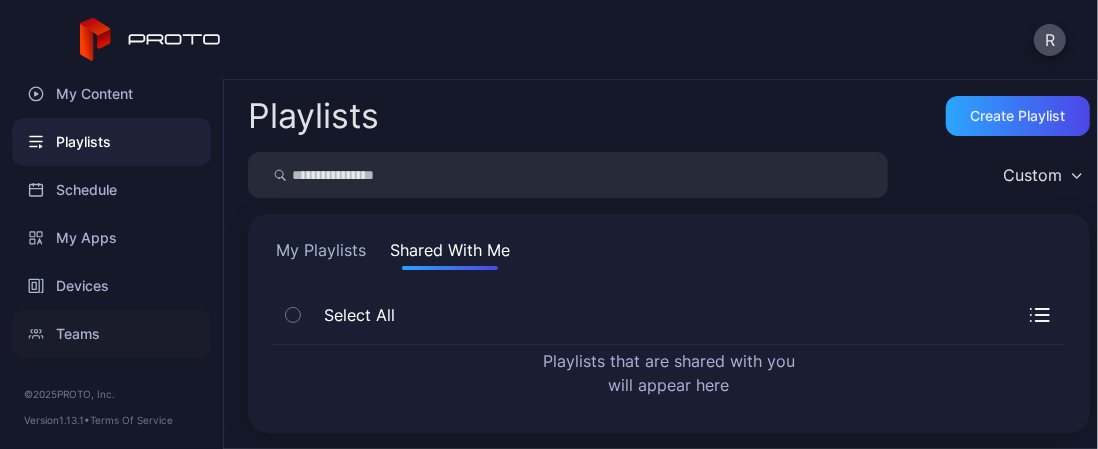
click at [73, 339] on div "Teams" at bounding box center [111, 334] width 199 height 48
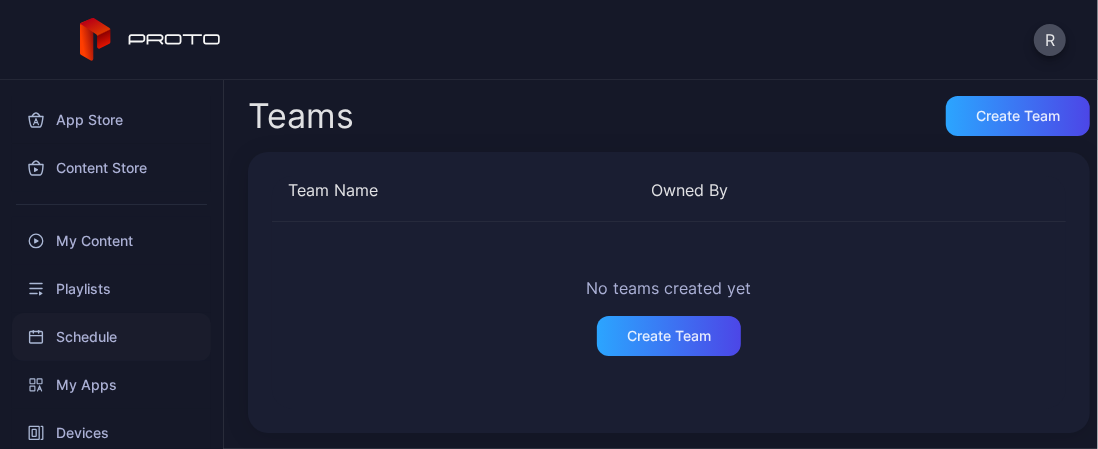
click at [89, 331] on div "Schedule" at bounding box center [111, 337] width 199 height 48
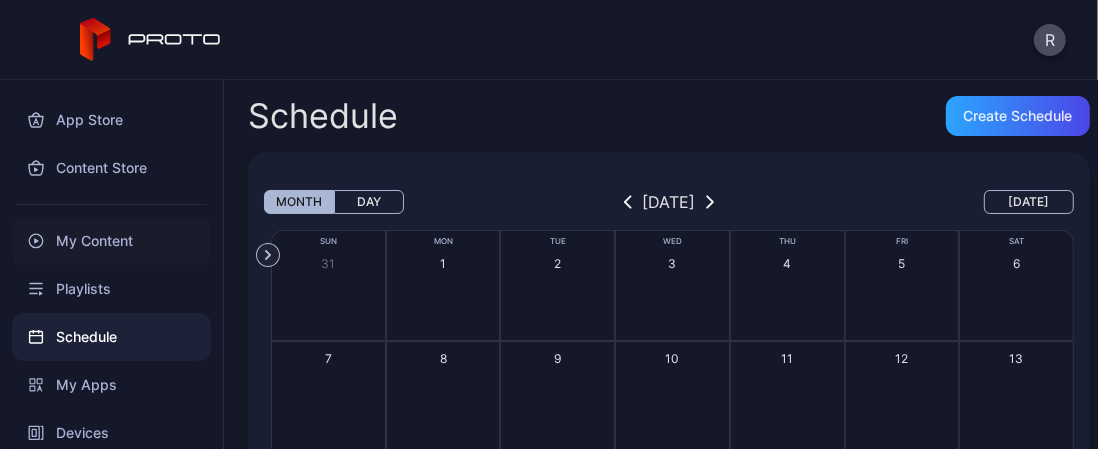
click at [83, 234] on div "My Content" at bounding box center [111, 241] width 199 height 48
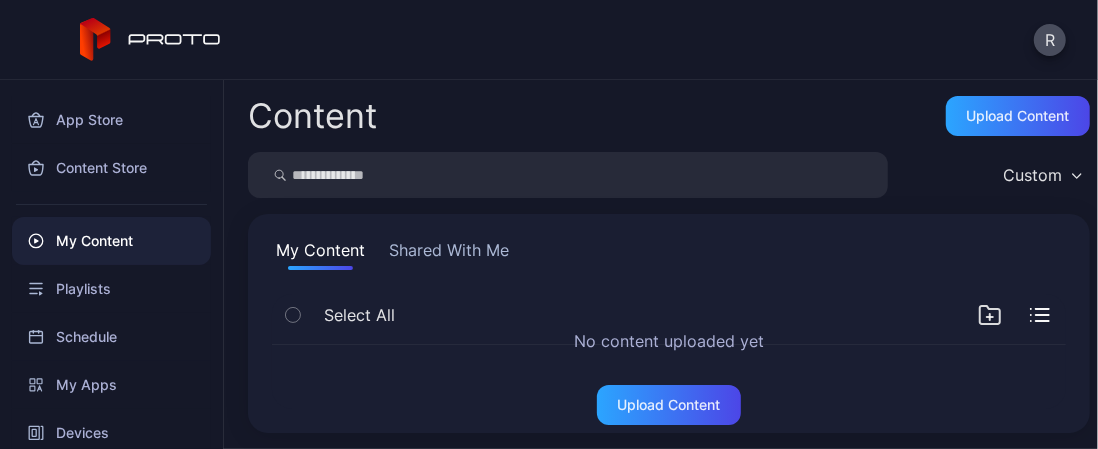
click at [436, 241] on button "Shared With Me" at bounding box center [449, 254] width 128 height 32
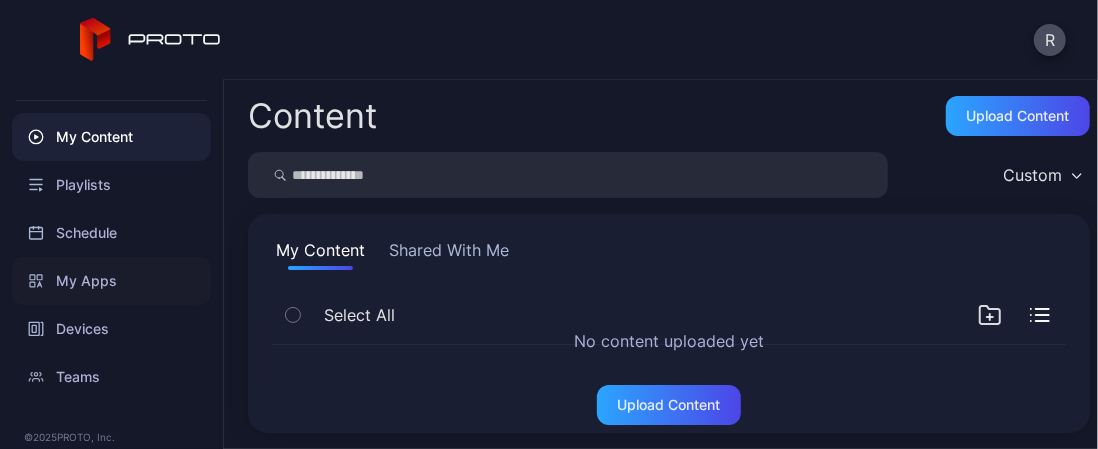
scroll to position [102, 0]
click at [99, 240] on div "Schedule" at bounding box center [111, 235] width 199 height 48
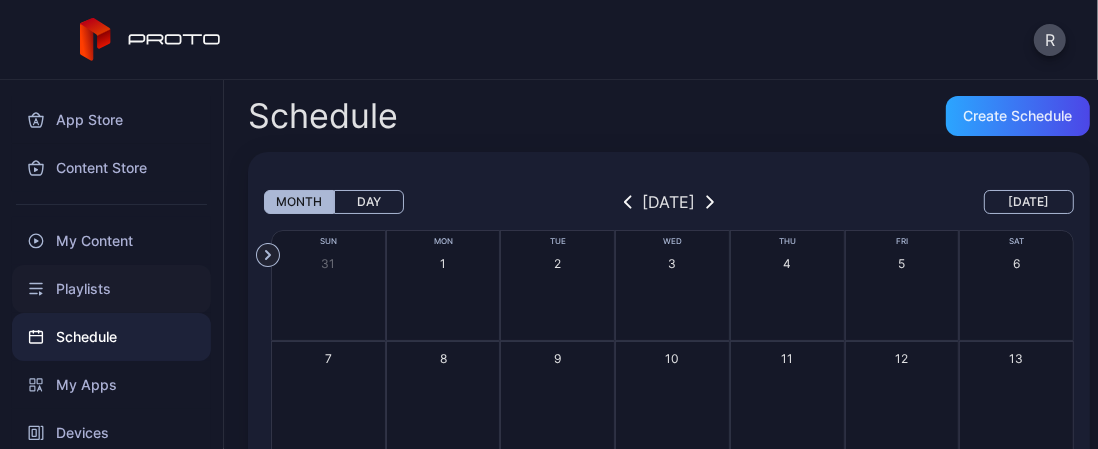
click at [88, 284] on div "Playlists" at bounding box center [111, 289] width 199 height 48
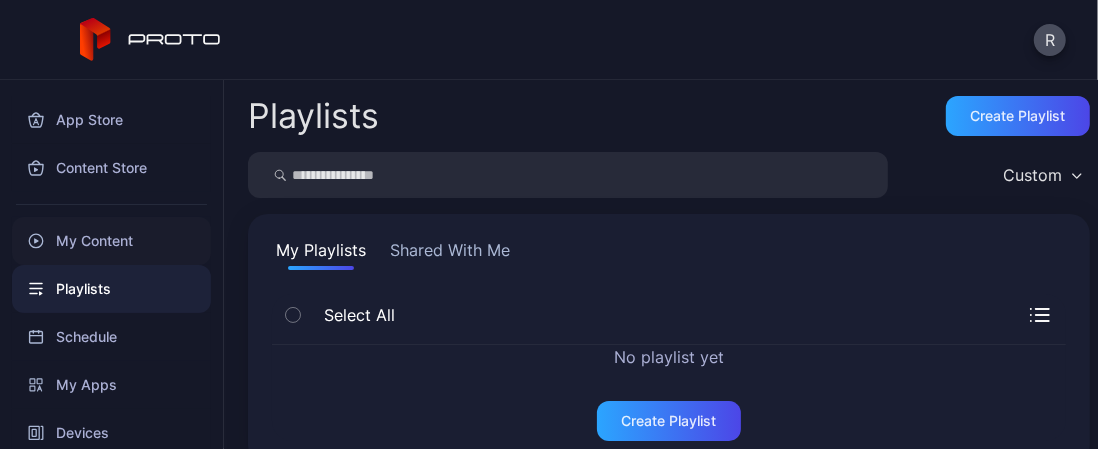
click at [90, 239] on div "My Content" at bounding box center [111, 241] width 199 height 48
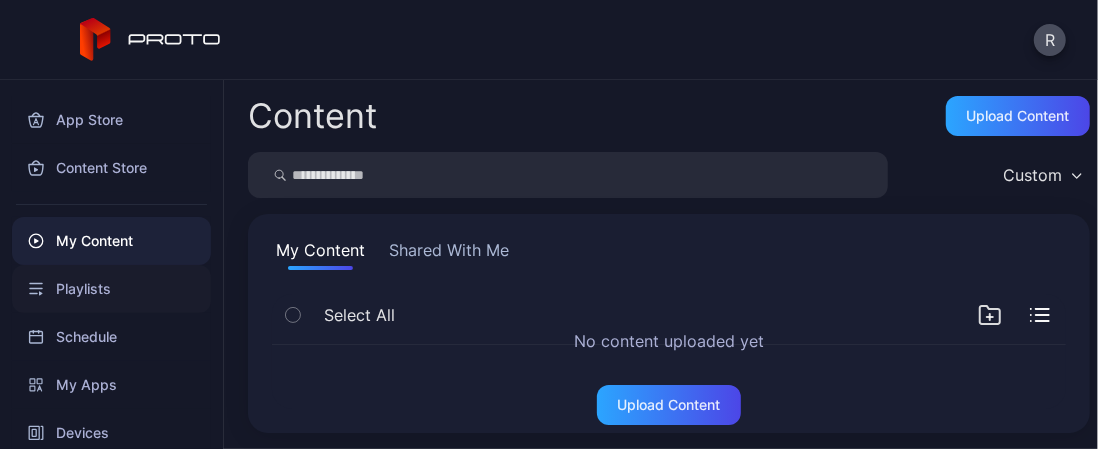
click at [103, 282] on div "Playlists" at bounding box center [111, 289] width 199 height 48
